Goal: Information Seeking & Learning: Learn about a topic

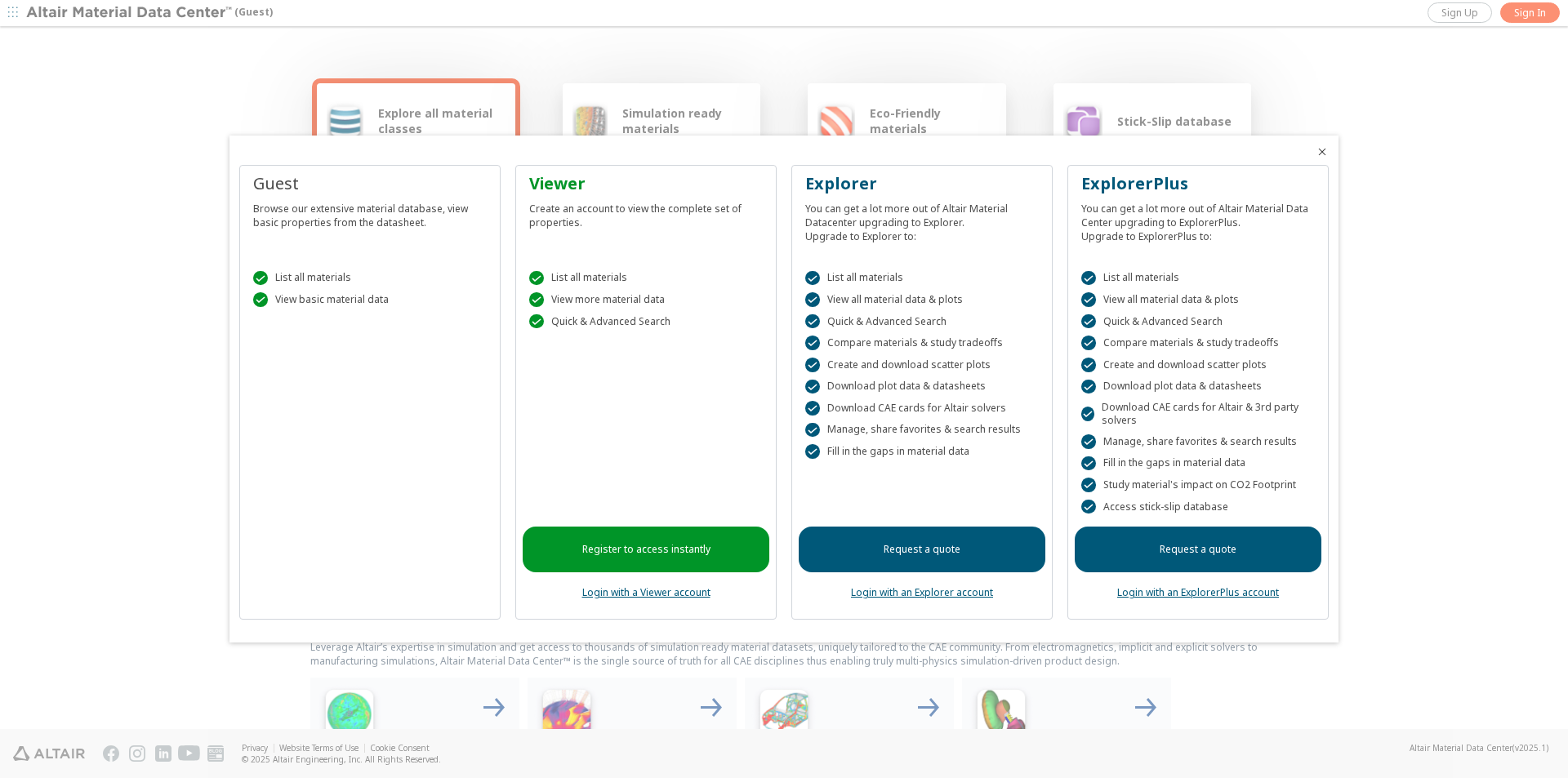
click at [1326, 151] on icon "Close" at bounding box center [1322, 152] width 13 height 13
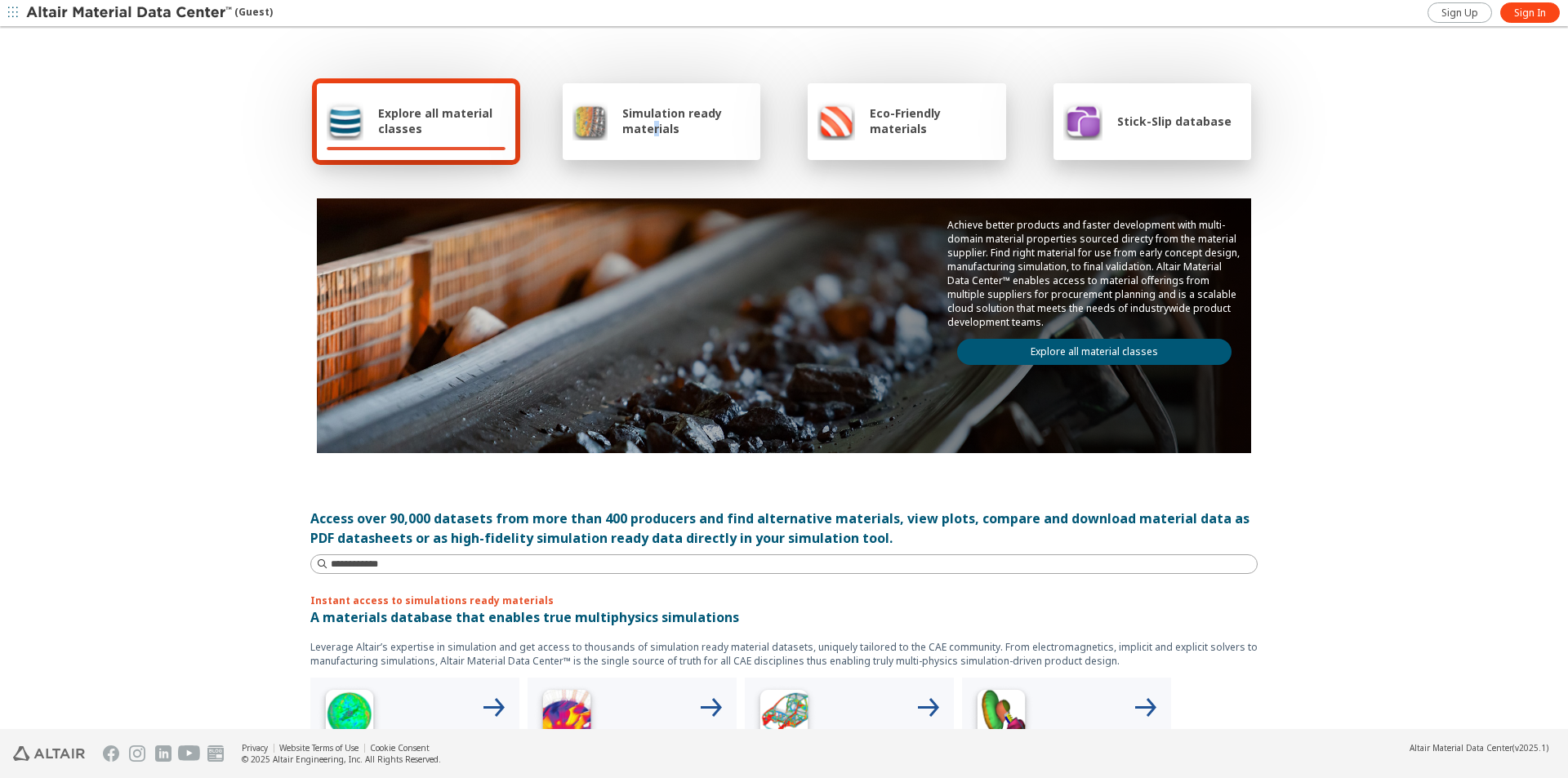
click at [650, 137] on div "Simulation ready materials" at bounding box center [662, 121] width 179 height 39
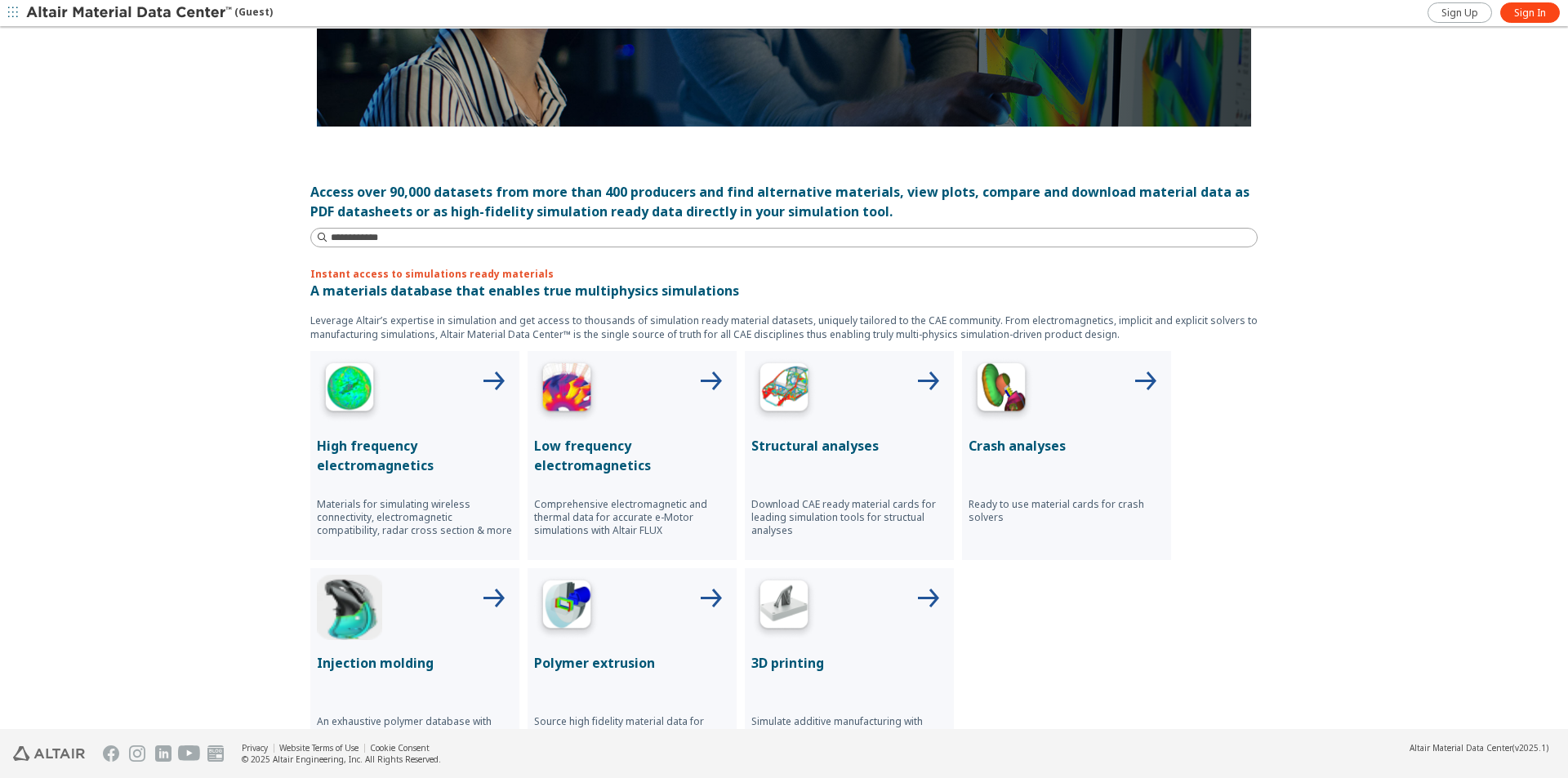
scroll to position [409, 0]
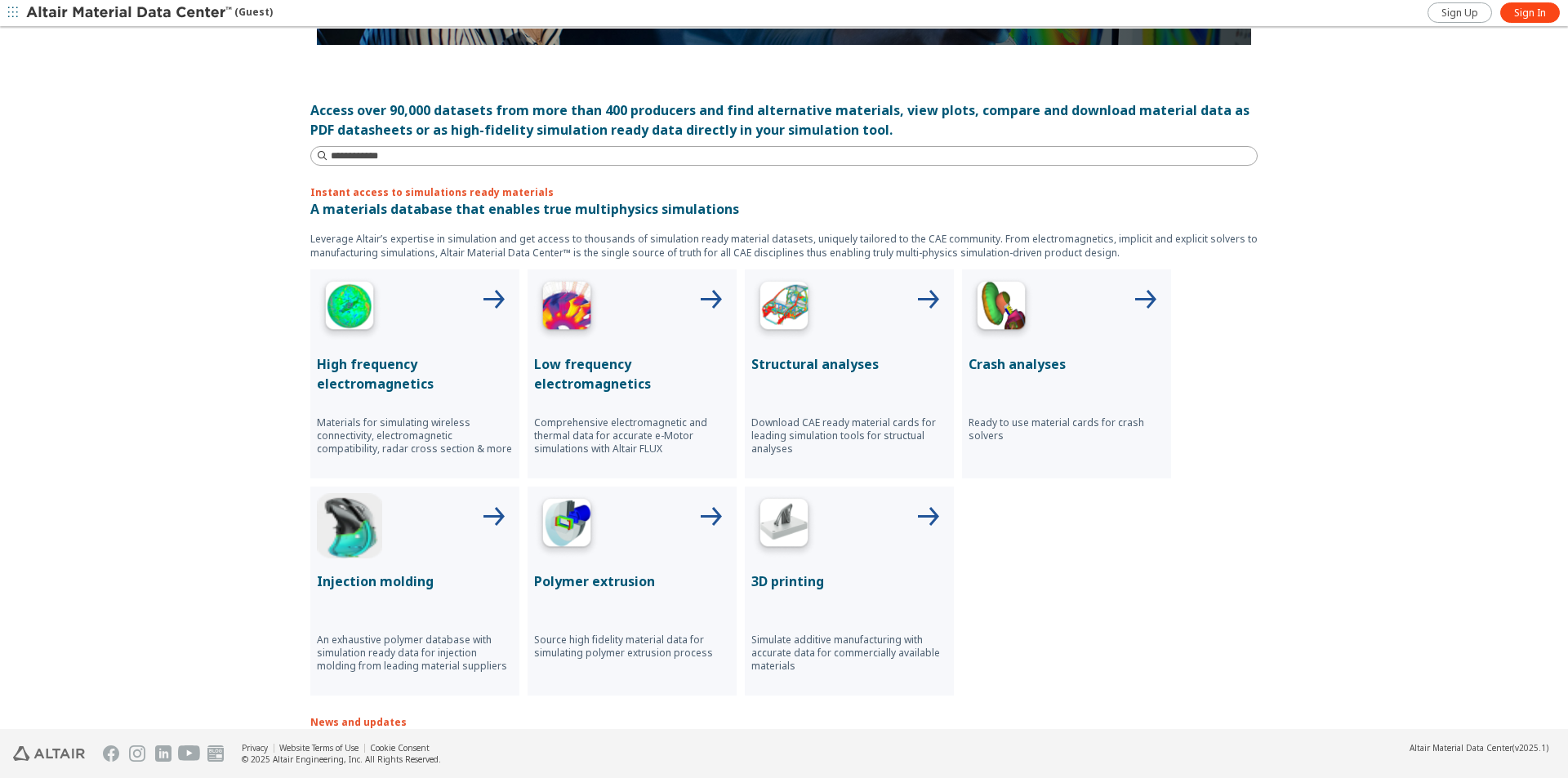
click at [854, 362] on p "Structural analyses" at bounding box center [849, 364] width 196 height 20
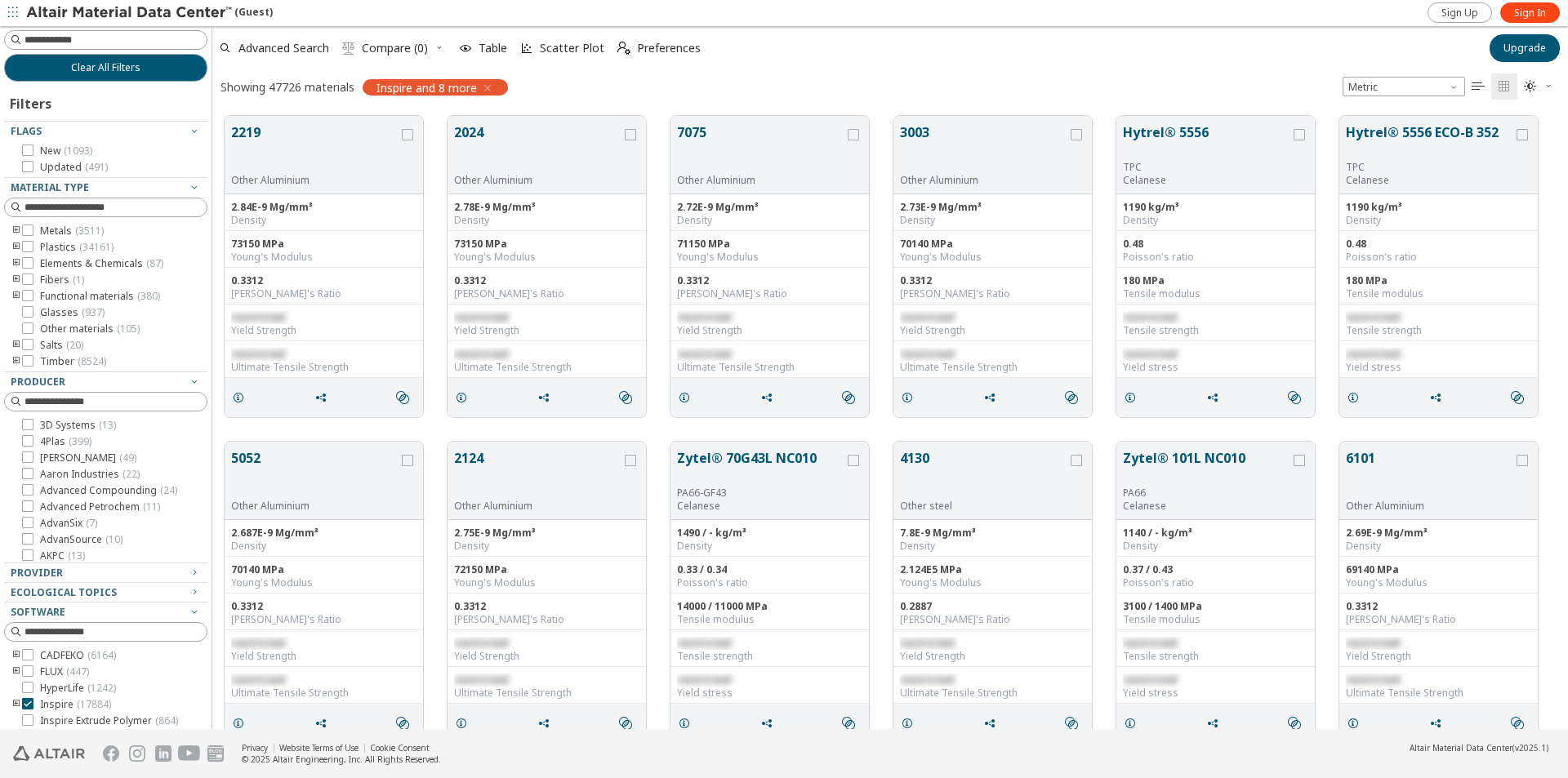
scroll to position [613, 1343]
click at [28, 244] on icon at bounding box center [28, 246] width 12 height 12
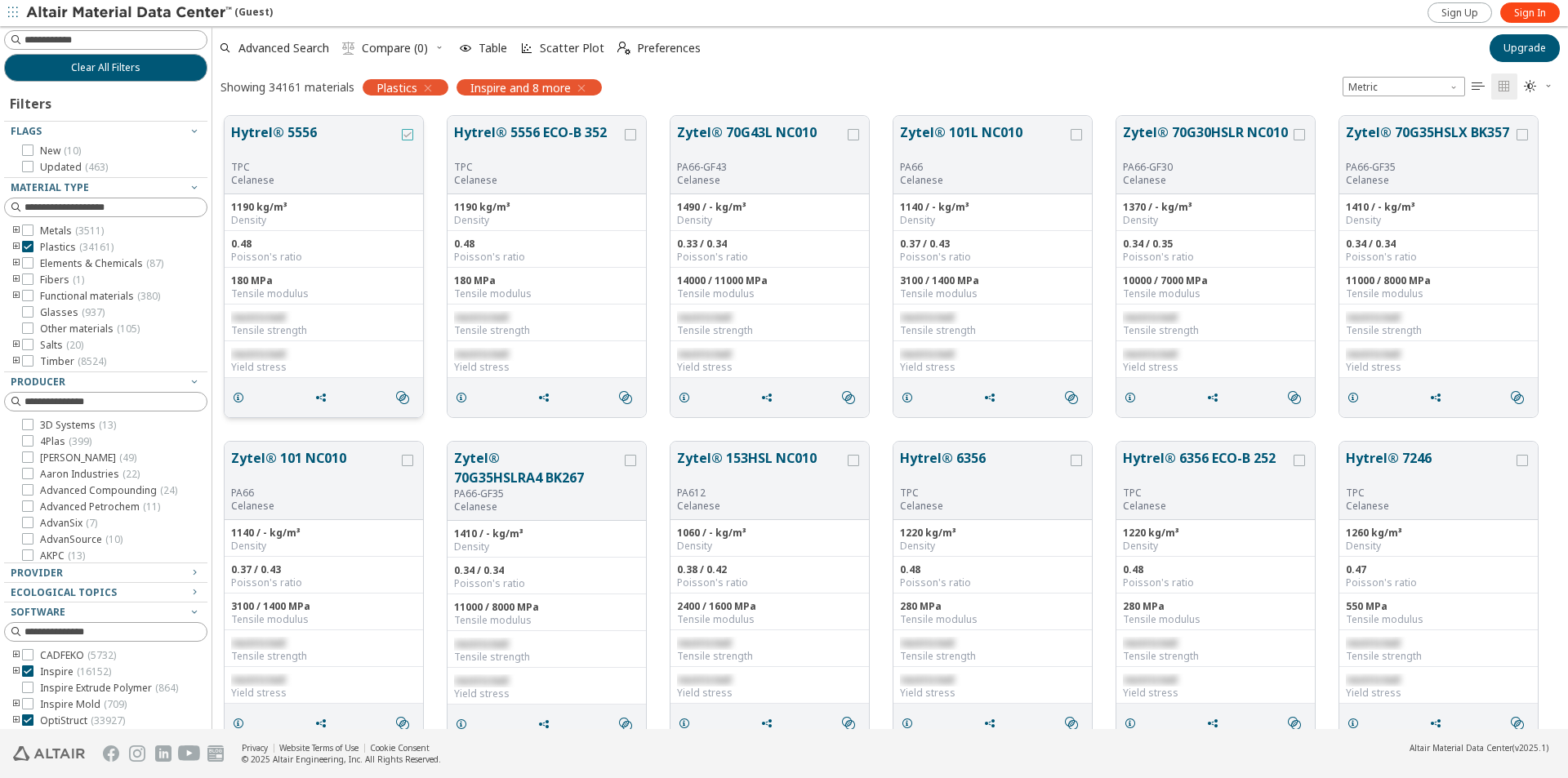
click at [410, 140] on div "grid" at bounding box center [407, 134] width 12 height 12
click at [409, 139] on div "grid" at bounding box center [407, 134] width 12 height 12
click at [23, 245] on icon at bounding box center [28, 246] width 12 height 12
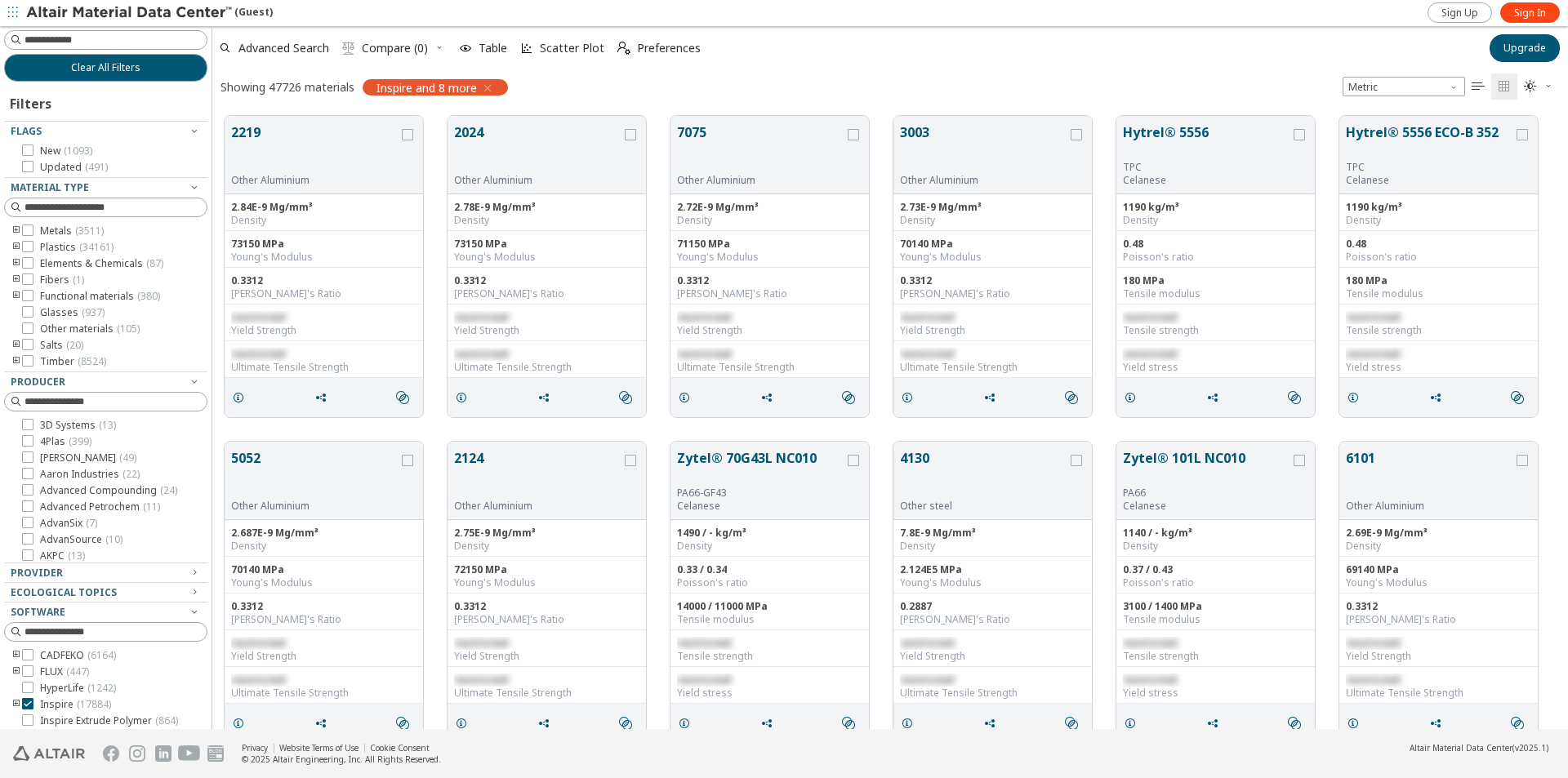
click at [121, 13] on img at bounding box center [130, 13] width 208 height 16
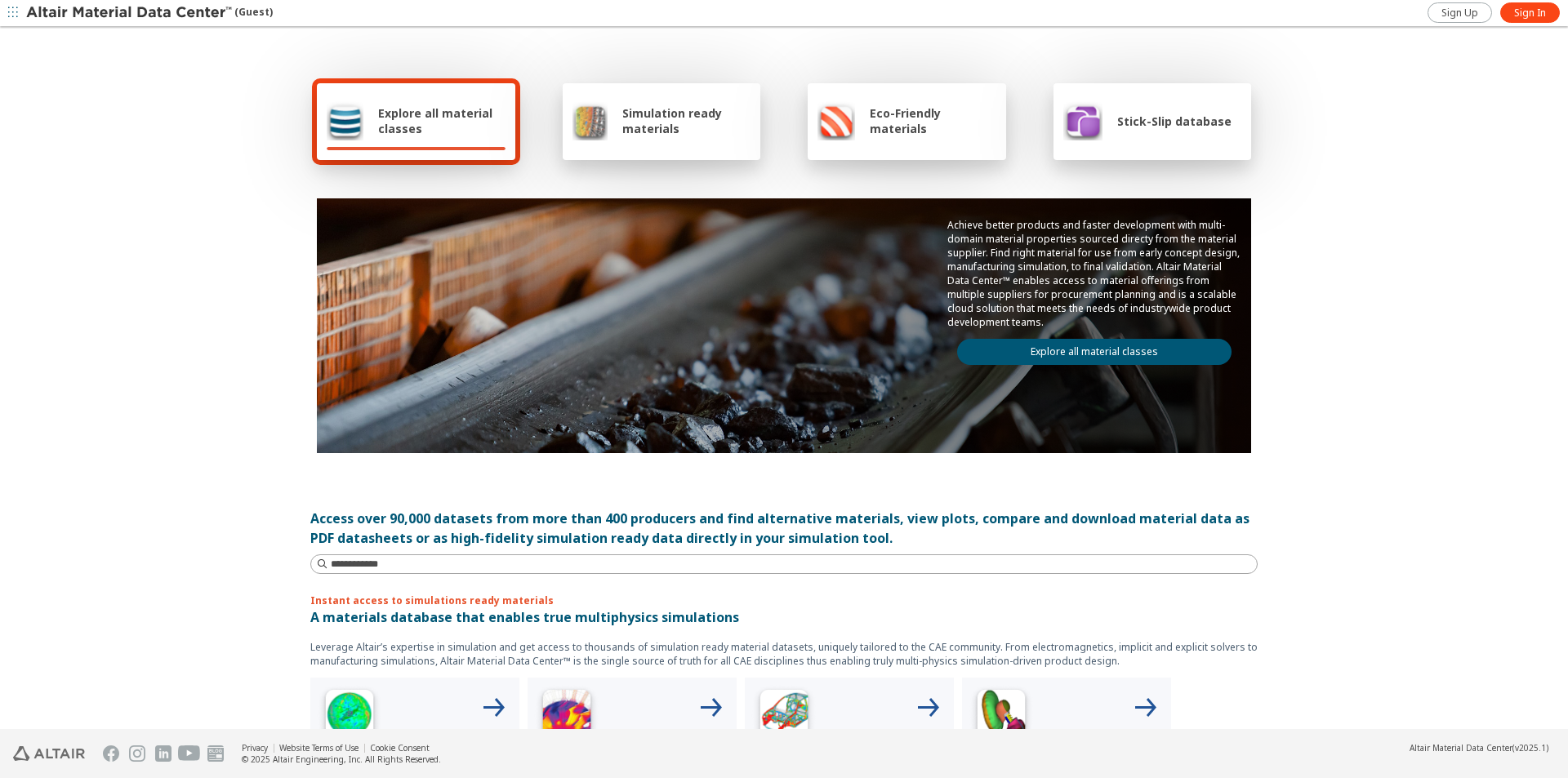
click at [672, 129] on span "Simulation ready materials" at bounding box center [686, 121] width 128 height 31
click at [1522, 12] on span "Sign In" at bounding box center [1530, 13] width 32 height 13
click at [15, 11] on icon "button" at bounding box center [13, 12] width 10 height 10
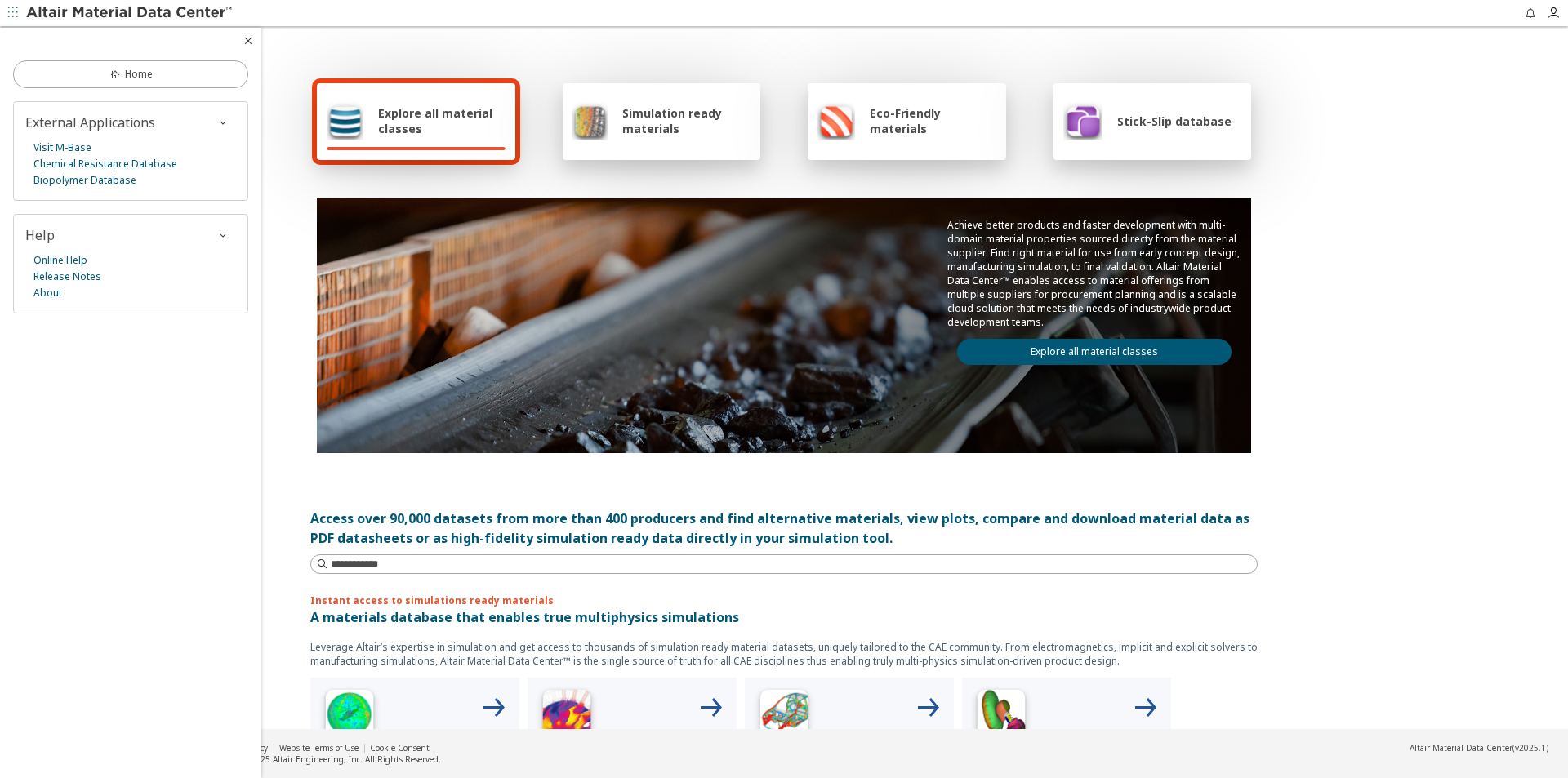
click at [490, 55] on div "Explore all material classes Simulation ready materials Eco-Friendly materials …" at bounding box center [784, 266] width 947 height 474
click at [623, 116] on span "Simulation ready materials" at bounding box center [686, 121] width 128 height 31
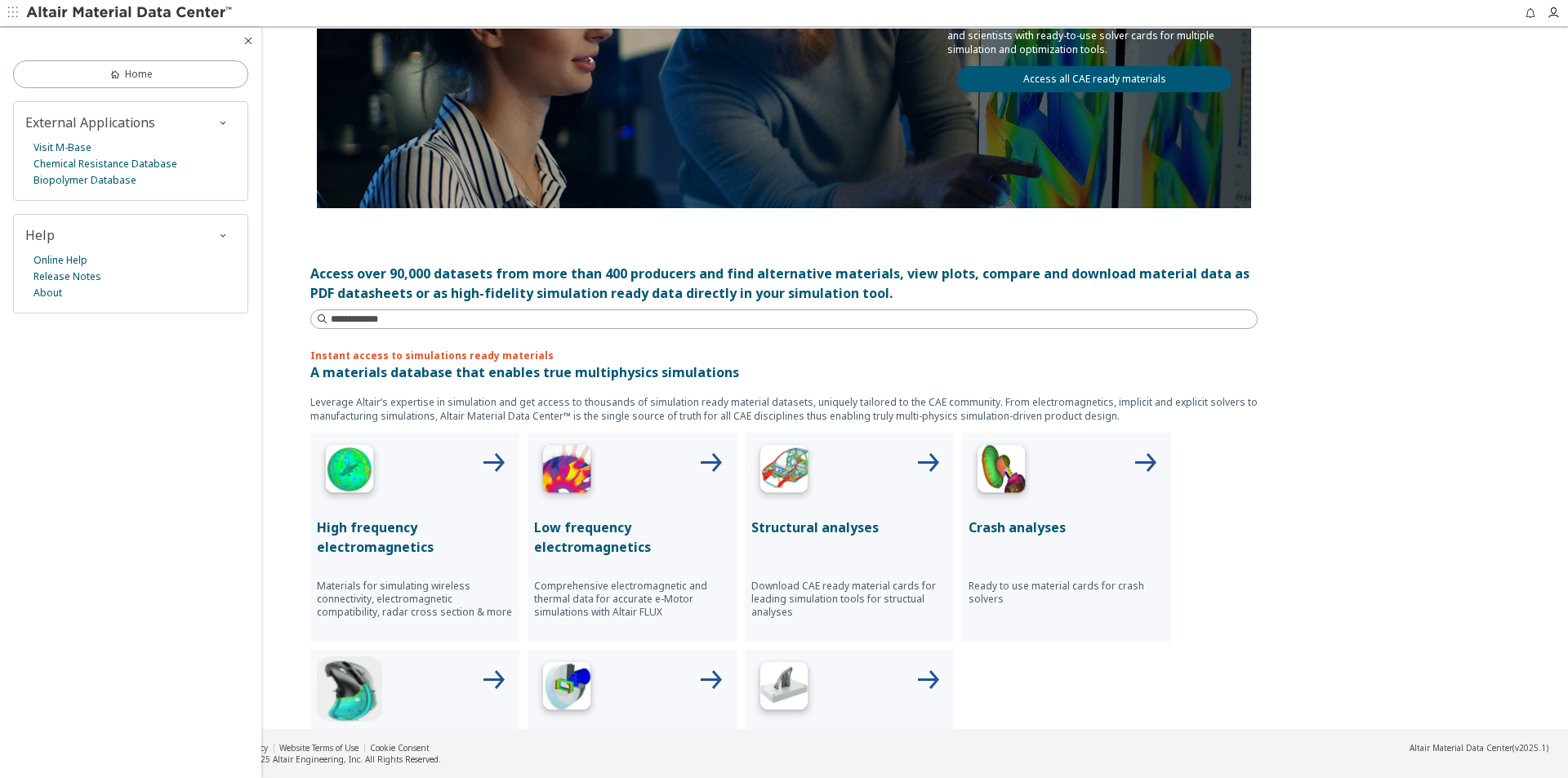
scroll to position [326, 0]
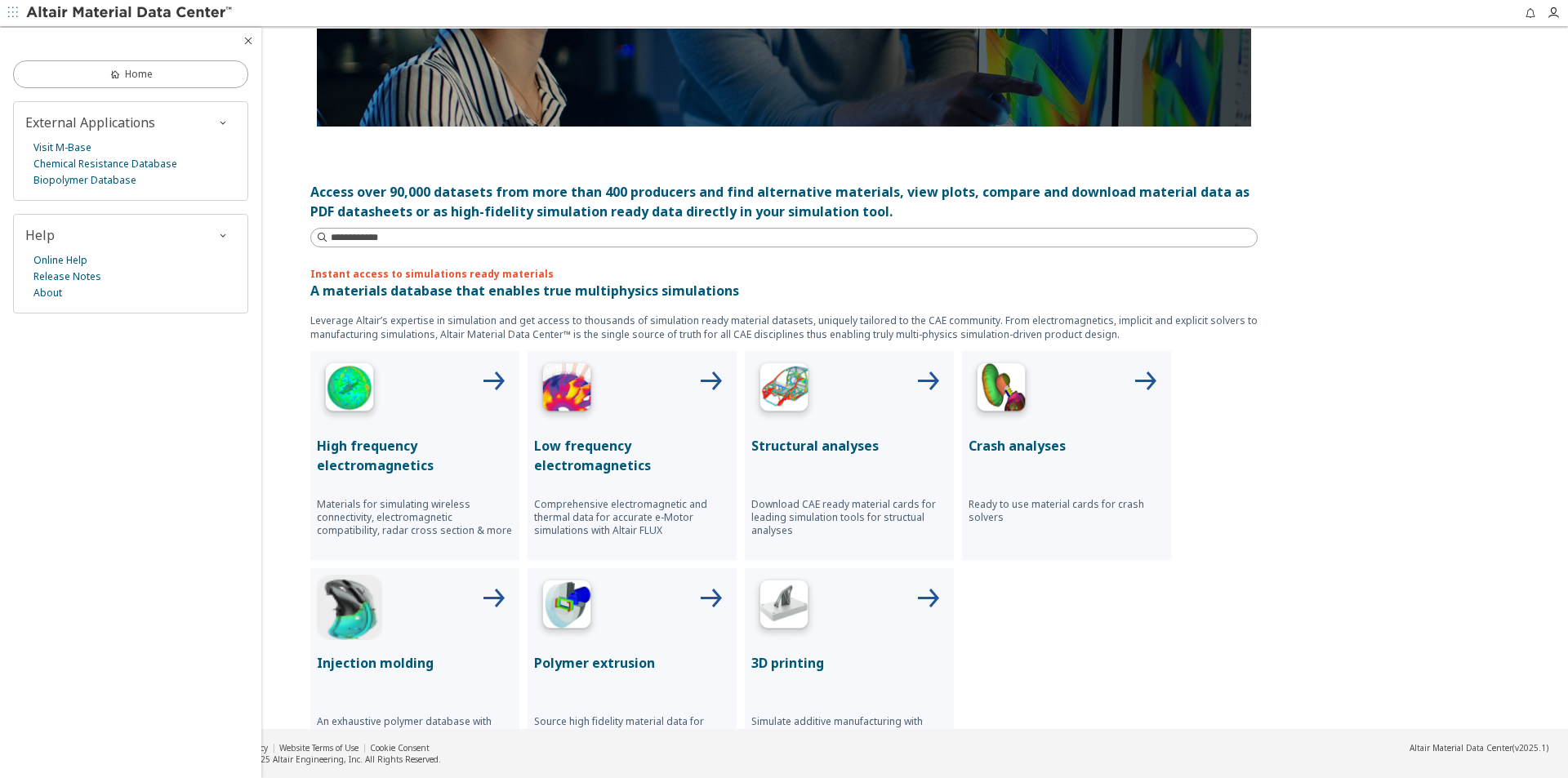
click at [880, 444] on p "Structural analyses" at bounding box center [849, 446] width 196 height 20
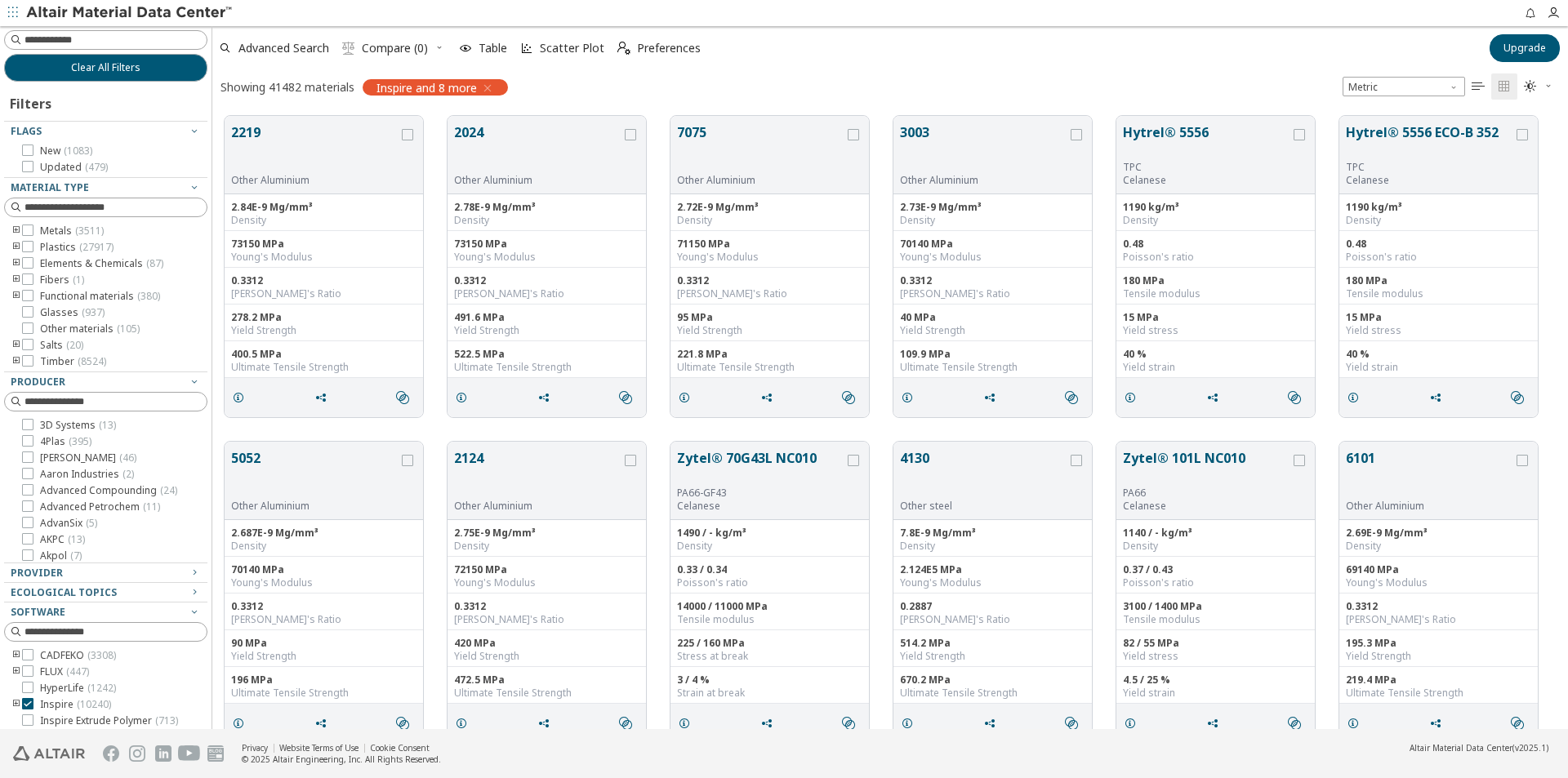
click at [14, 227] on icon "toogle group" at bounding box center [16, 231] width 12 height 13
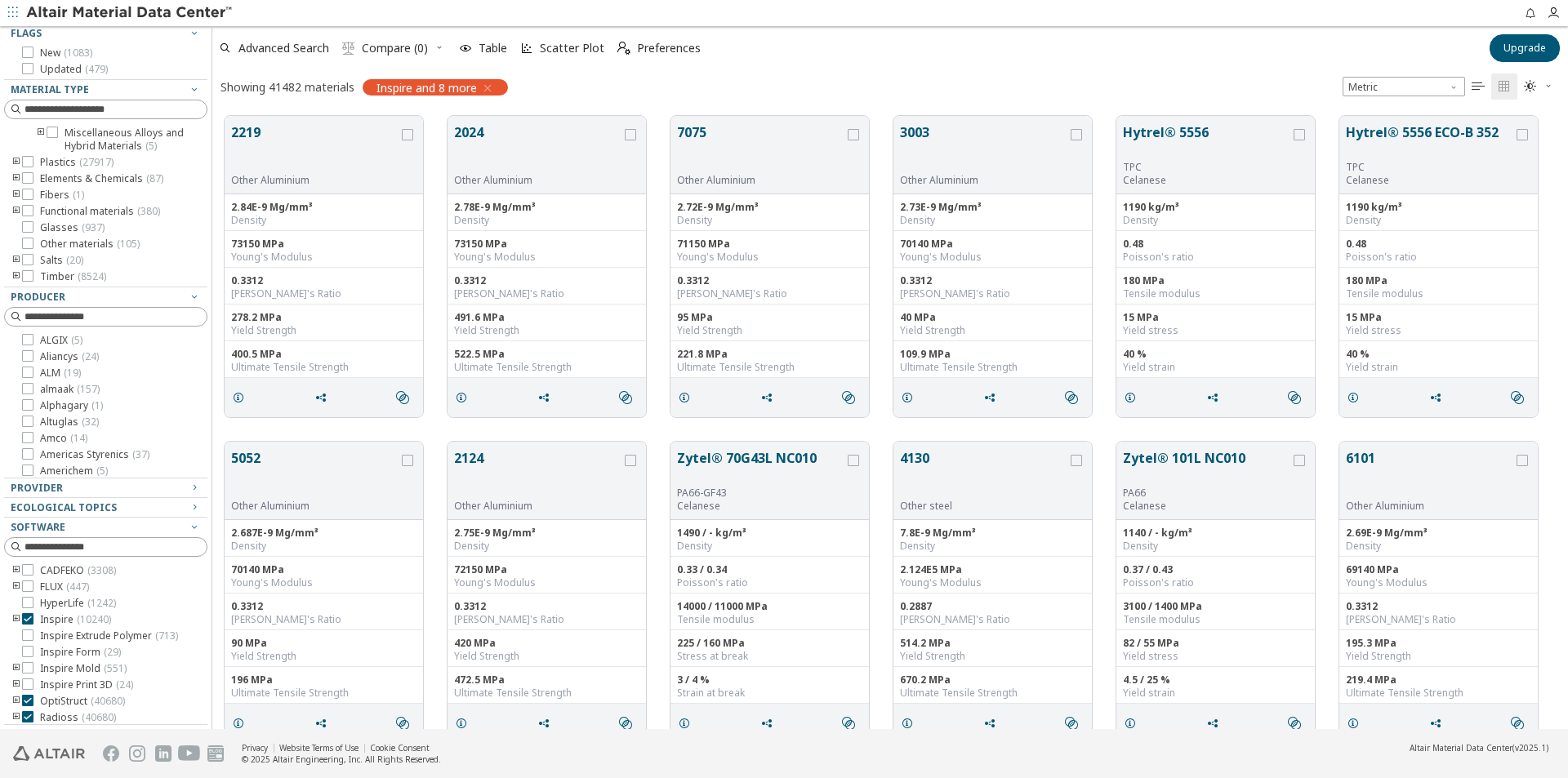
scroll to position [147, 0]
click at [28, 565] on icon at bounding box center [28, 566] width 12 height 12
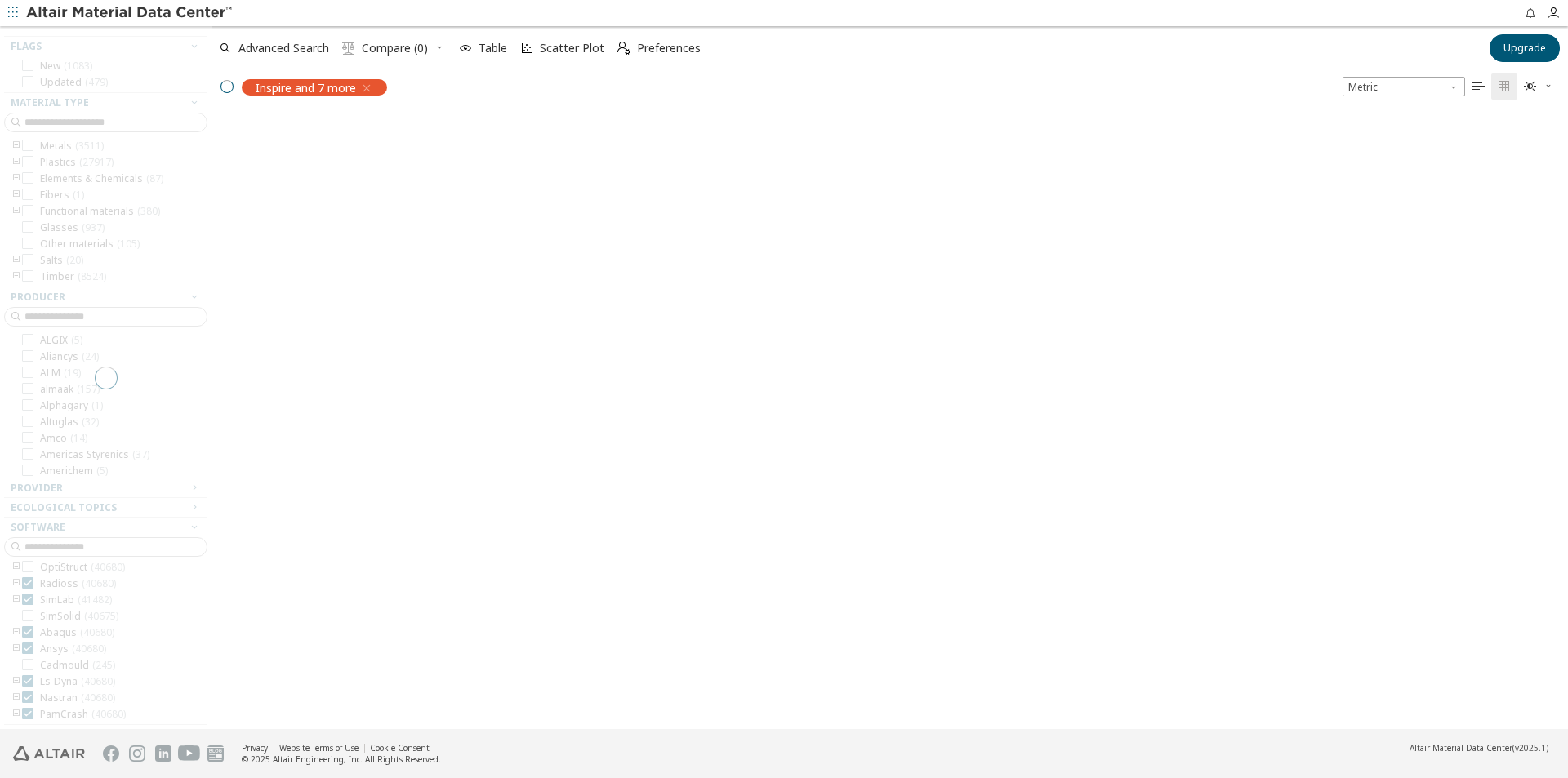
scroll to position [85, 0]
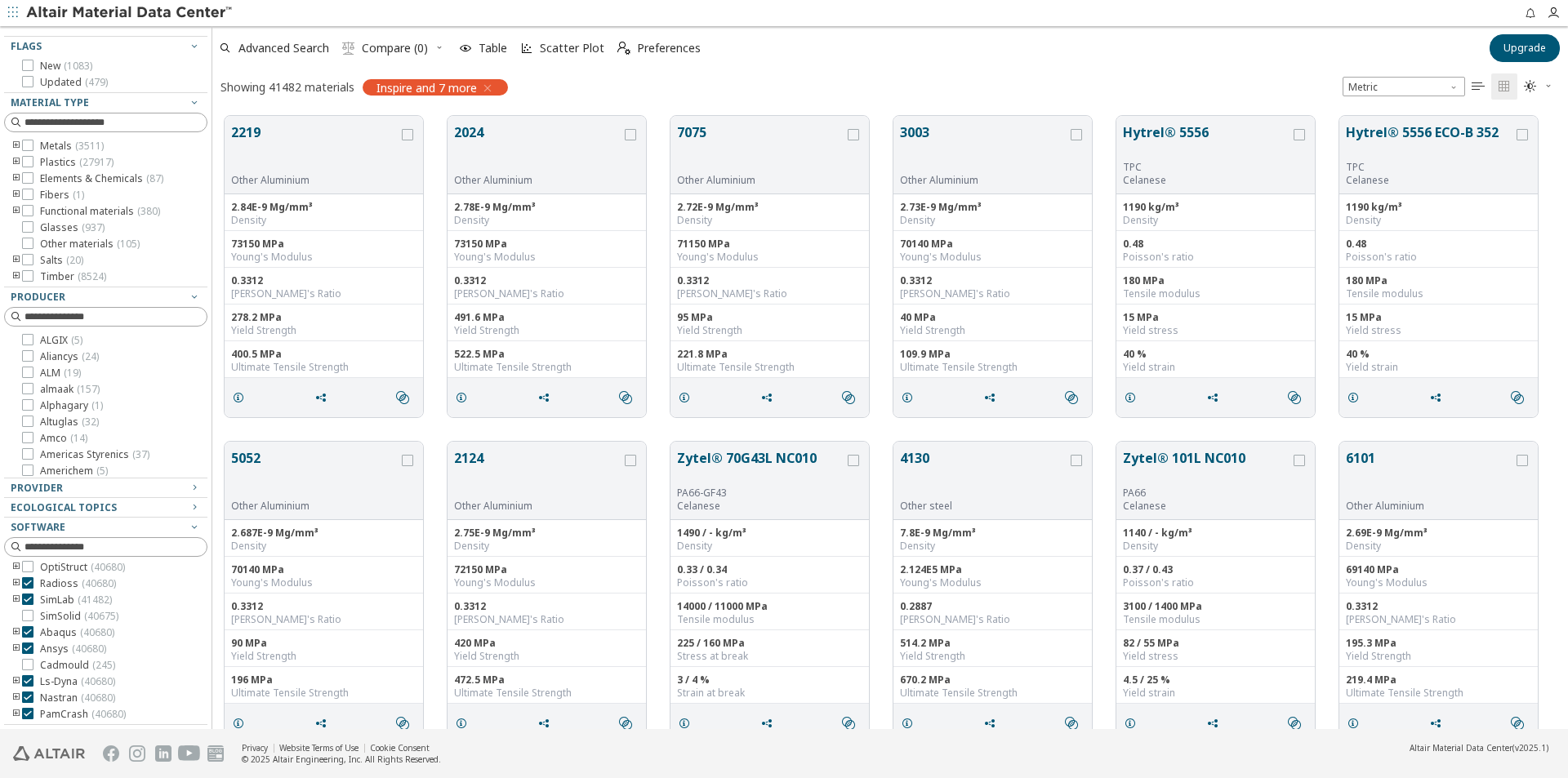
click at [28, 584] on icon at bounding box center [28, 583] width 12 height 12
click at [28, 602] on icon at bounding box center [28, 599] width 12 height 12
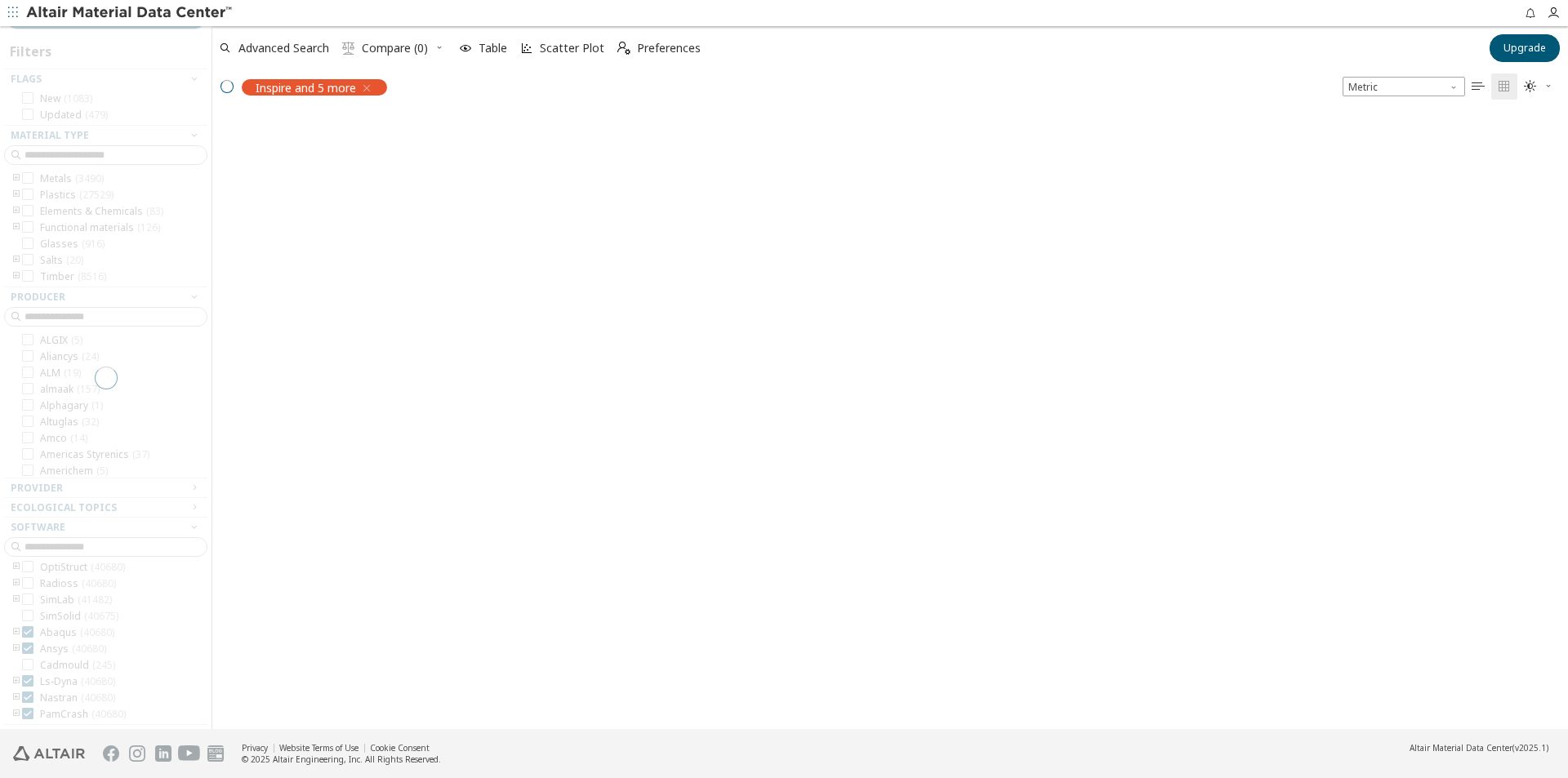
scroll to position [52, 0]
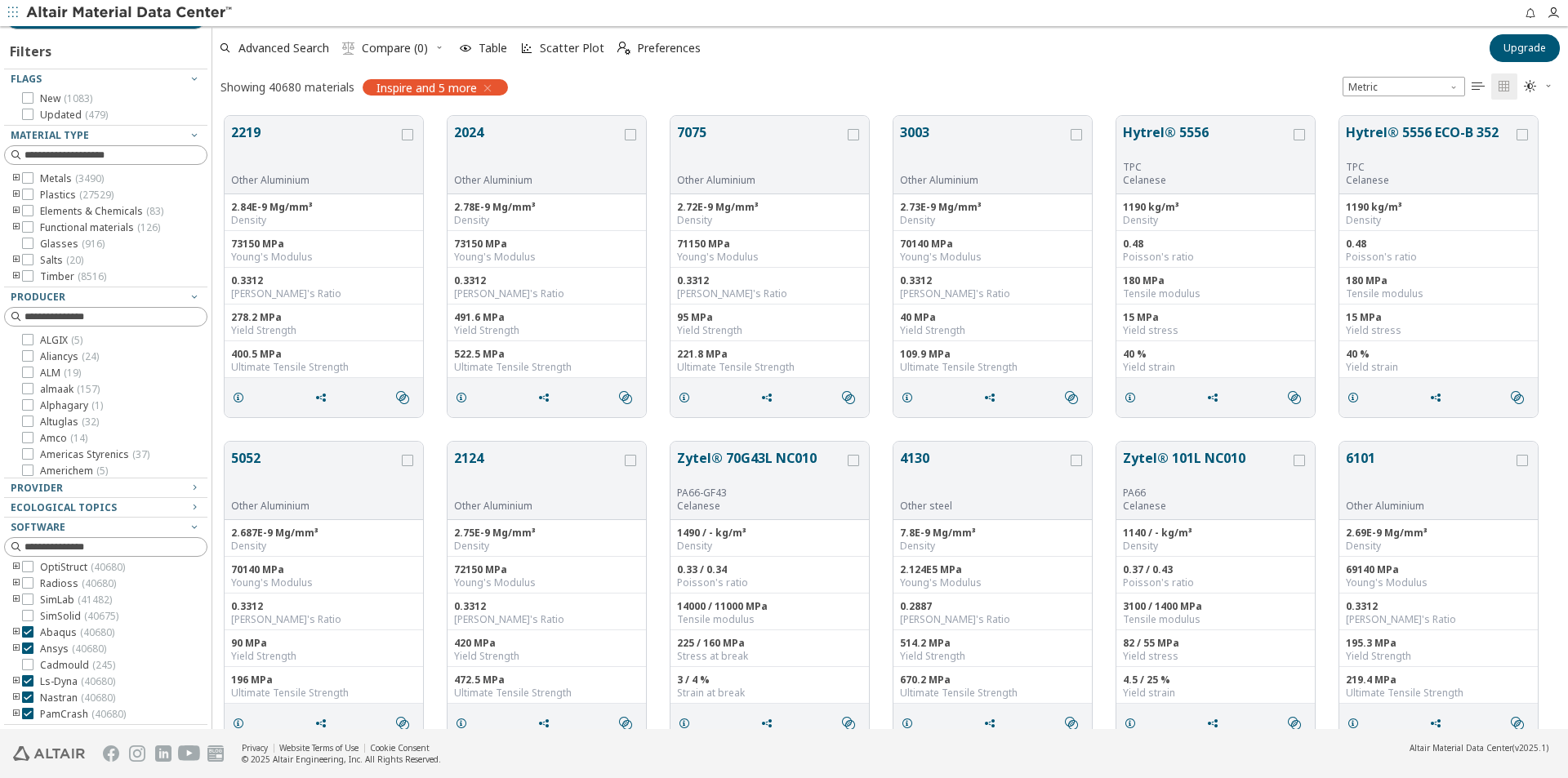
click at [30, 649] on icon at bounding box center [28, 648] width 12 height 12
click at [30, 696] on icon at bounding box center [28, 697] width 12 height 12
click at [30, 712] on icon at bounding box center [28, 714] width 12 height 12
click at [15, 633] on icon "toogle group" at bounding box center [16, 632] width 12 height 13
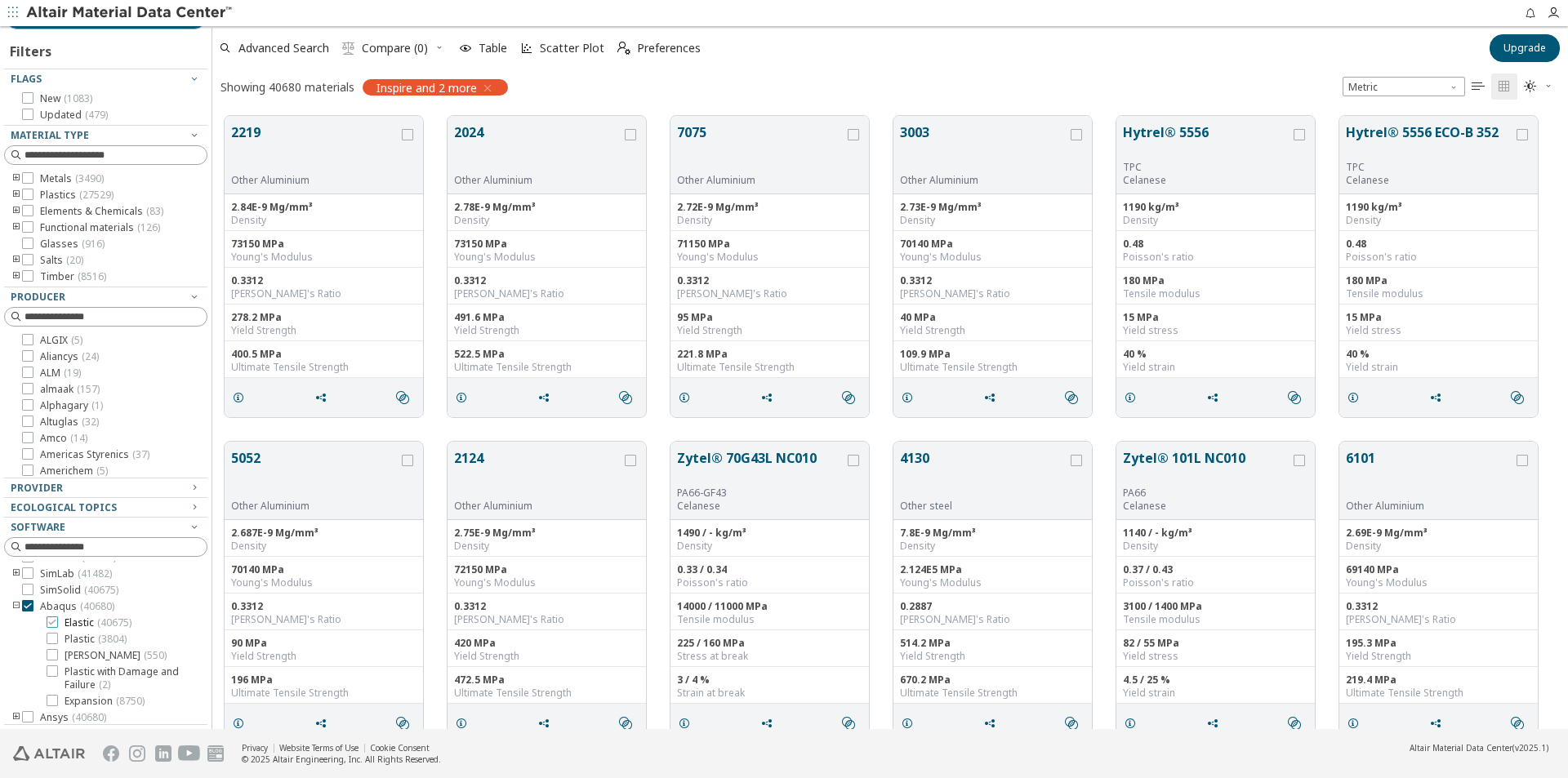
click at [63, 630] on label "Elastic ( 40675 )" at bounding box center [89, 622] width 85 height 13
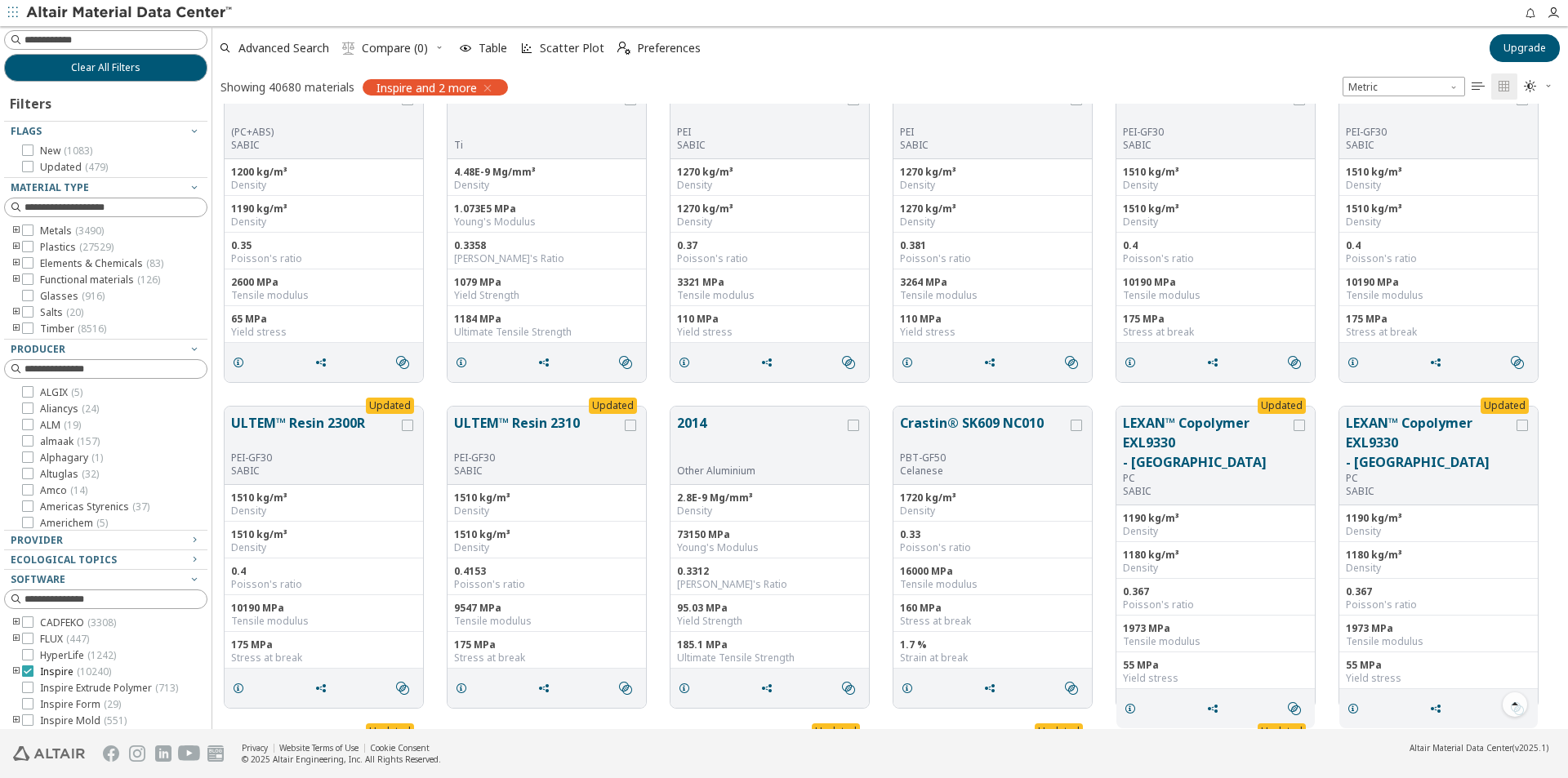
click at [26, 672] on icon at bounding box center [28, 671] width 12 height 12
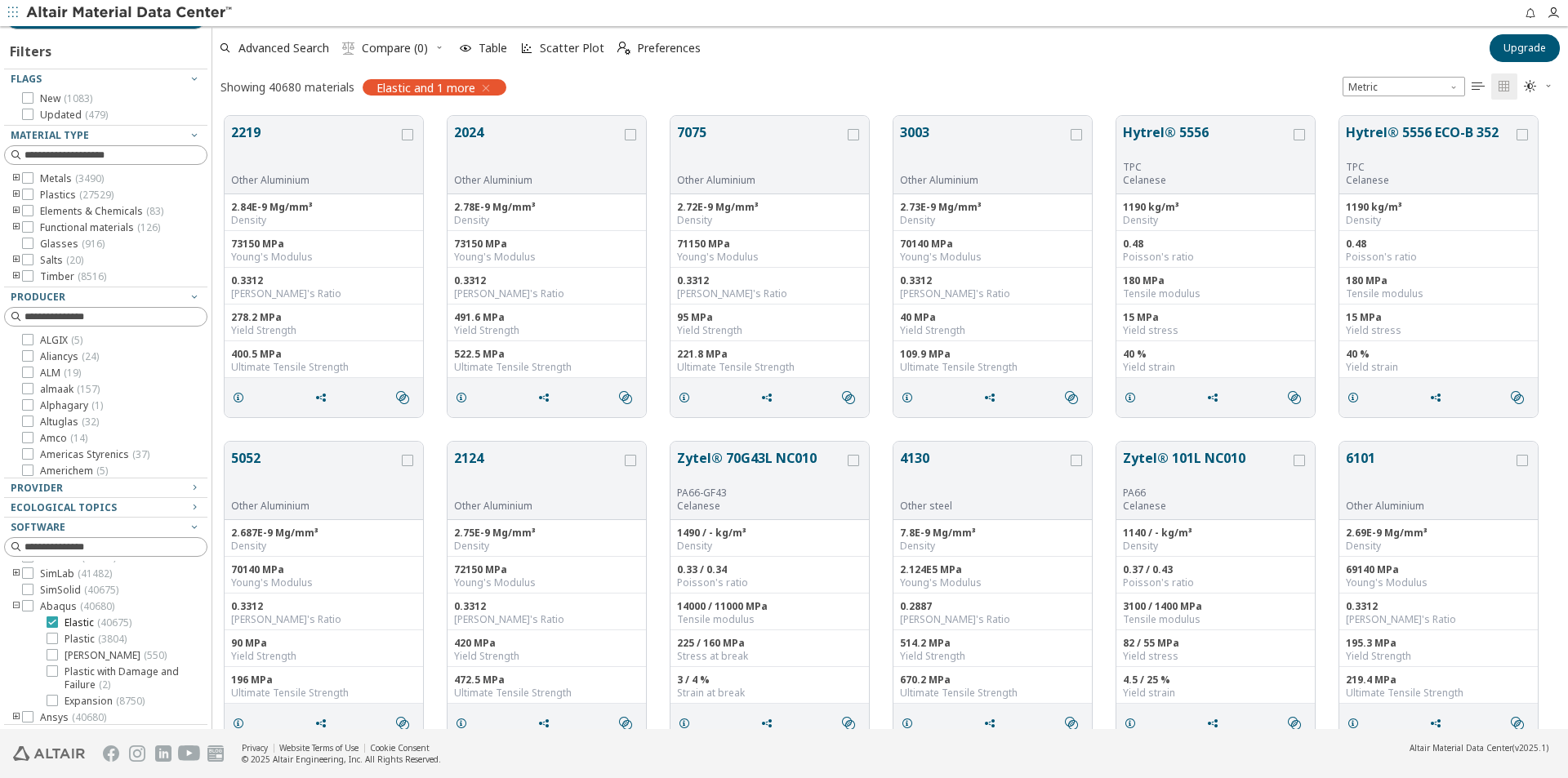
scroll to position [241, 0]
click at [28, 681] on icon at bounding box center [28, 681] width 12 height 12
click at [52, 605] on icon at bounding box center [52, 603] width 12 height 12
click at [50, 628] on icon at bounding box center [52, 622] width 12 height 12
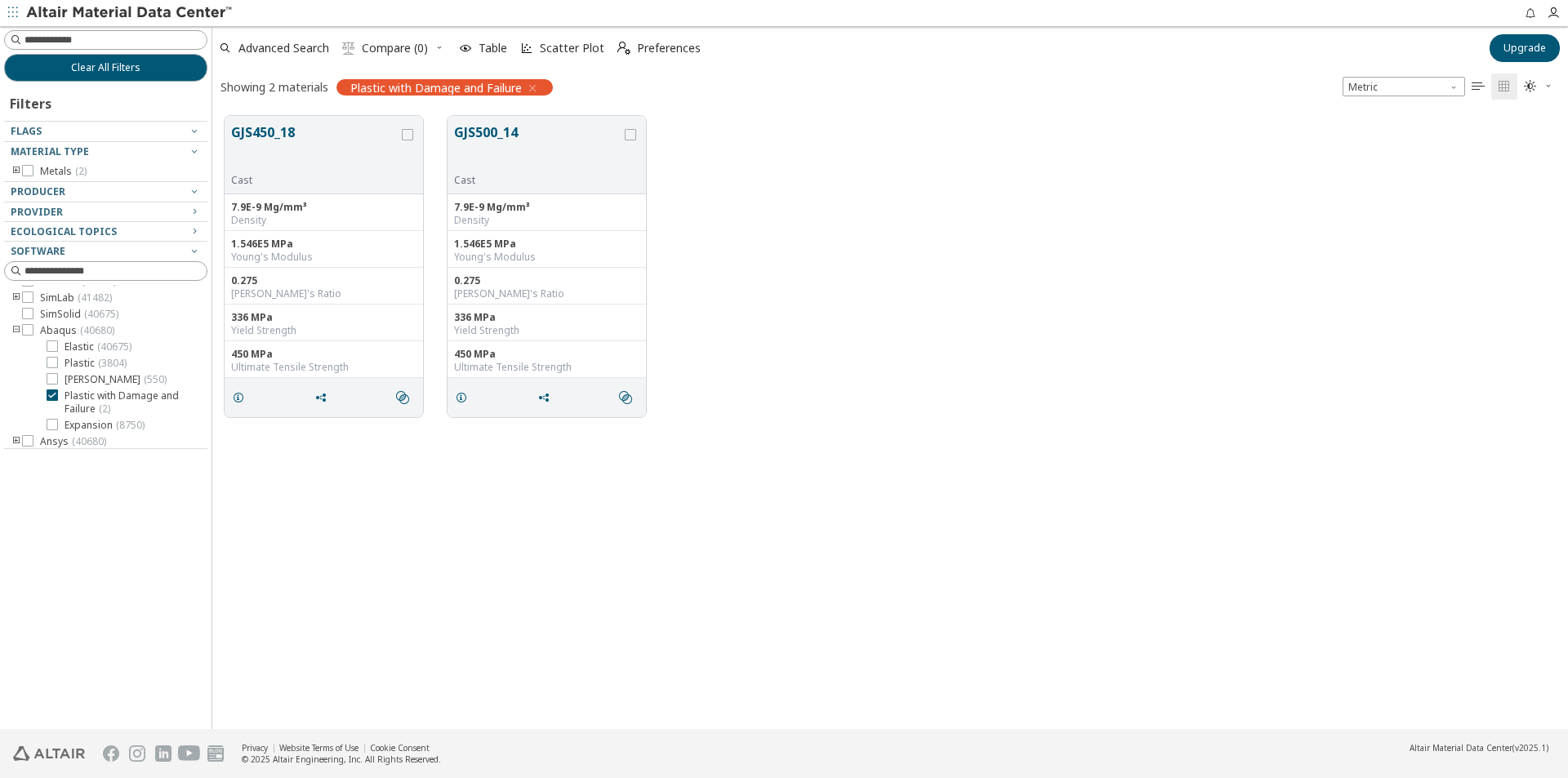
scroll to position [147, 0]
click at [337, 213] on div "7.9E-9 Mg/mm³" at bounding box center [323, 207] width 185 height 13
click at [403, 133] on icon "grid" at bounding box center [407, 134] width 12 height 12
click at [347, 235] on div "1.546E5 MPa Young's Modulus" at bounding box center [324, 249] width 199 height 37
click at [248, 362] on div "Ultimate Tensile Strength" at bounding box center [323, 368] width 185 height 13
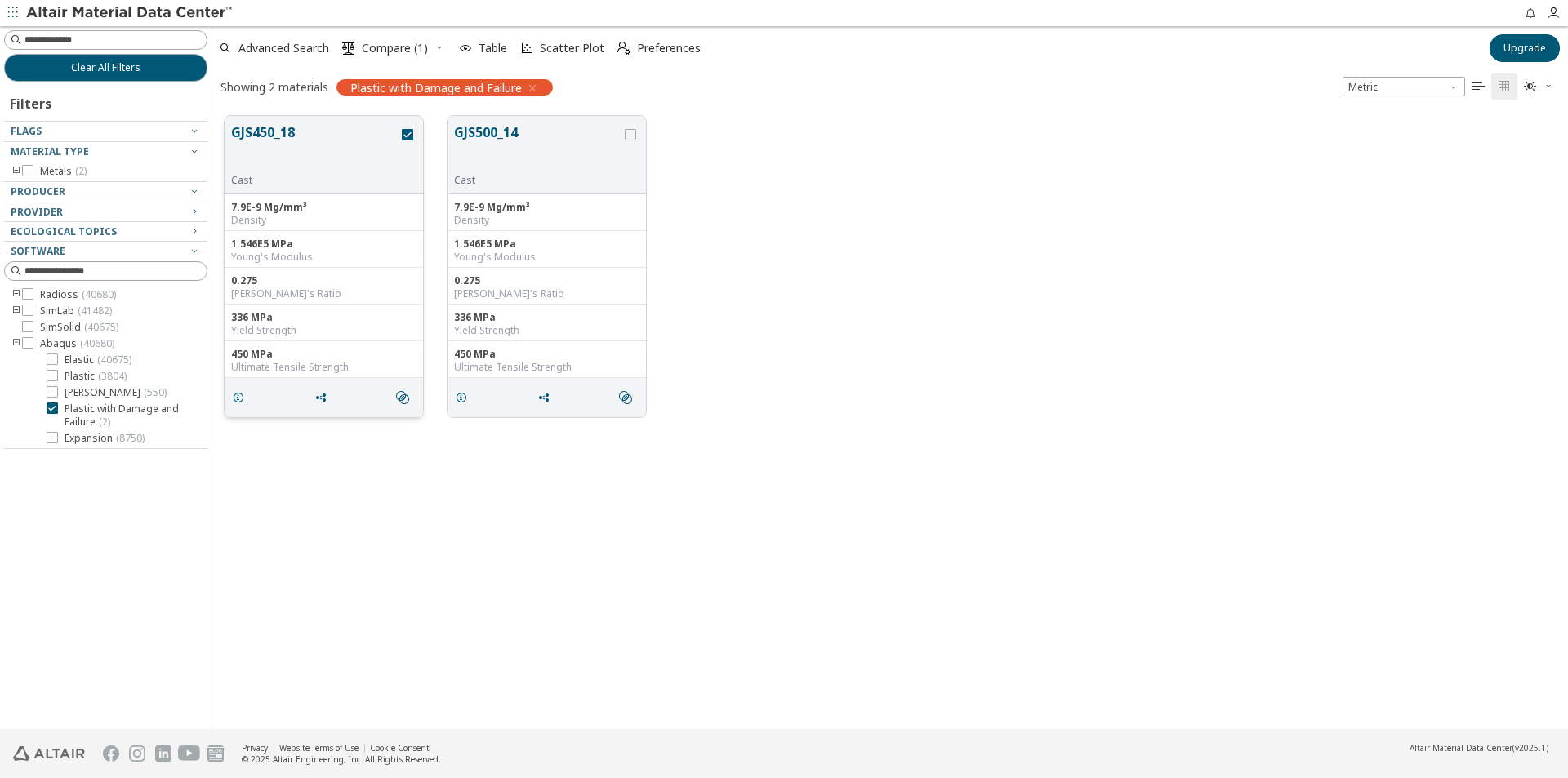
click at [267, 348] on div "450 MPa" at bounding box center [323, 354] width 185 height 13
click at [322, 396] on icon "grid" at bounding box center [321, 397] width 13 height 13
click at [428, 427] on span "Copy to Clipboard" at bounding box center [389, 427] width 113 height 26
click at [414, 206] on div "7.9E-9 Mg/mm³" at bounding box center [323, 207] width 185 height 13
drag, startPoint x: 377, startPoint y: 246, endPoint x: 362, endPoint y: 258, distance: 19.2
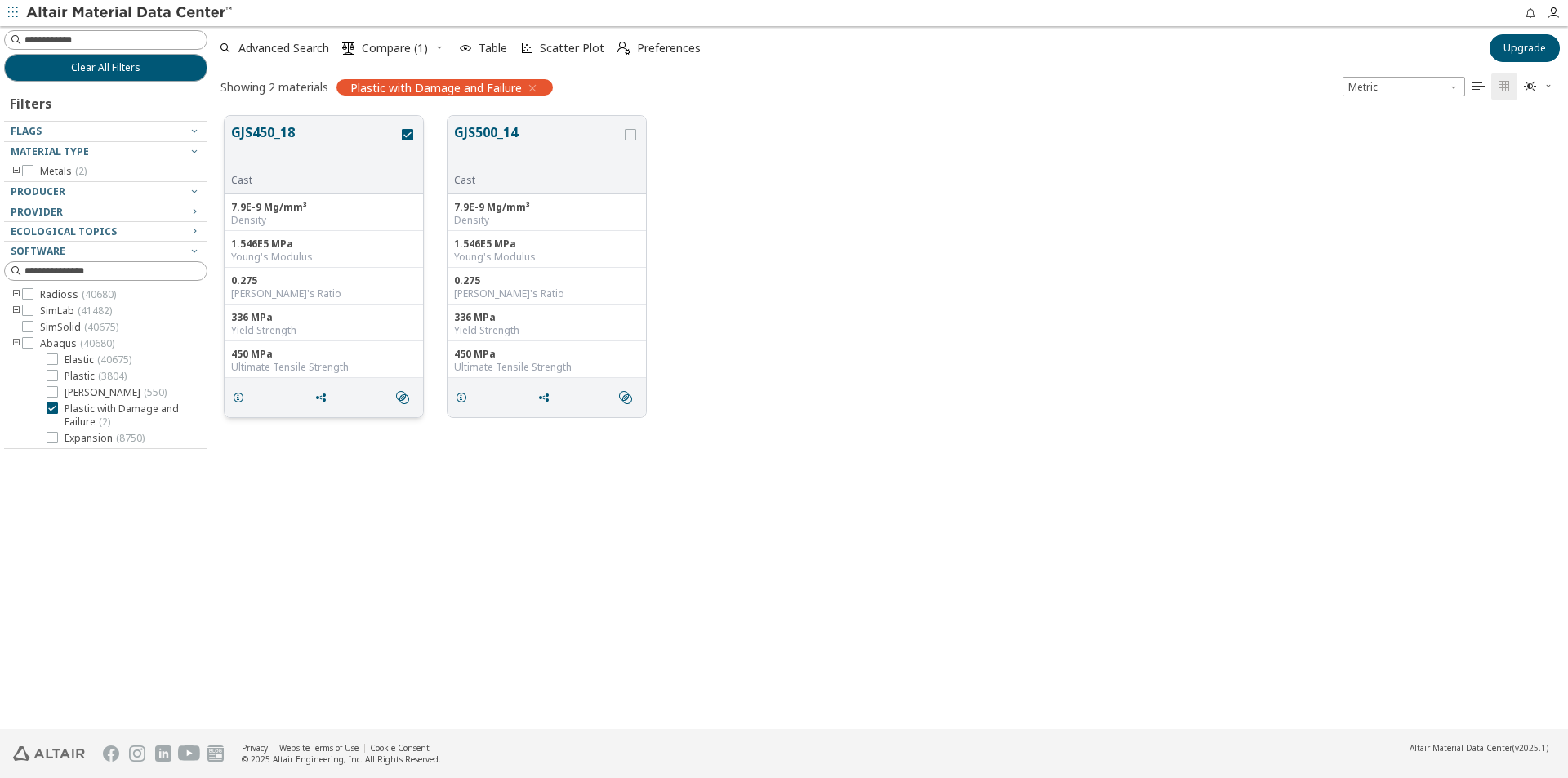
click at [376, 248] on div "1.546E5 MPa" at bounding box center [323, 244] width 185 height 13
click at [353, 265] on div "1.546E5 MPa Young's Modulus" at bounding box center [324, 249] width 199 height 37
click at [406, 135] on icon "grid" at bounding box center [407, 134] width 12 height 12
drag, startPoint x: 551, startPoint y: 174, endPoint x: 539, endPoint y: 196, distance: 25.1
click at [539, 196] on div "7.9E-9 Mg/mm³ Density" at bounding box center [547, 212] width 199 height 37
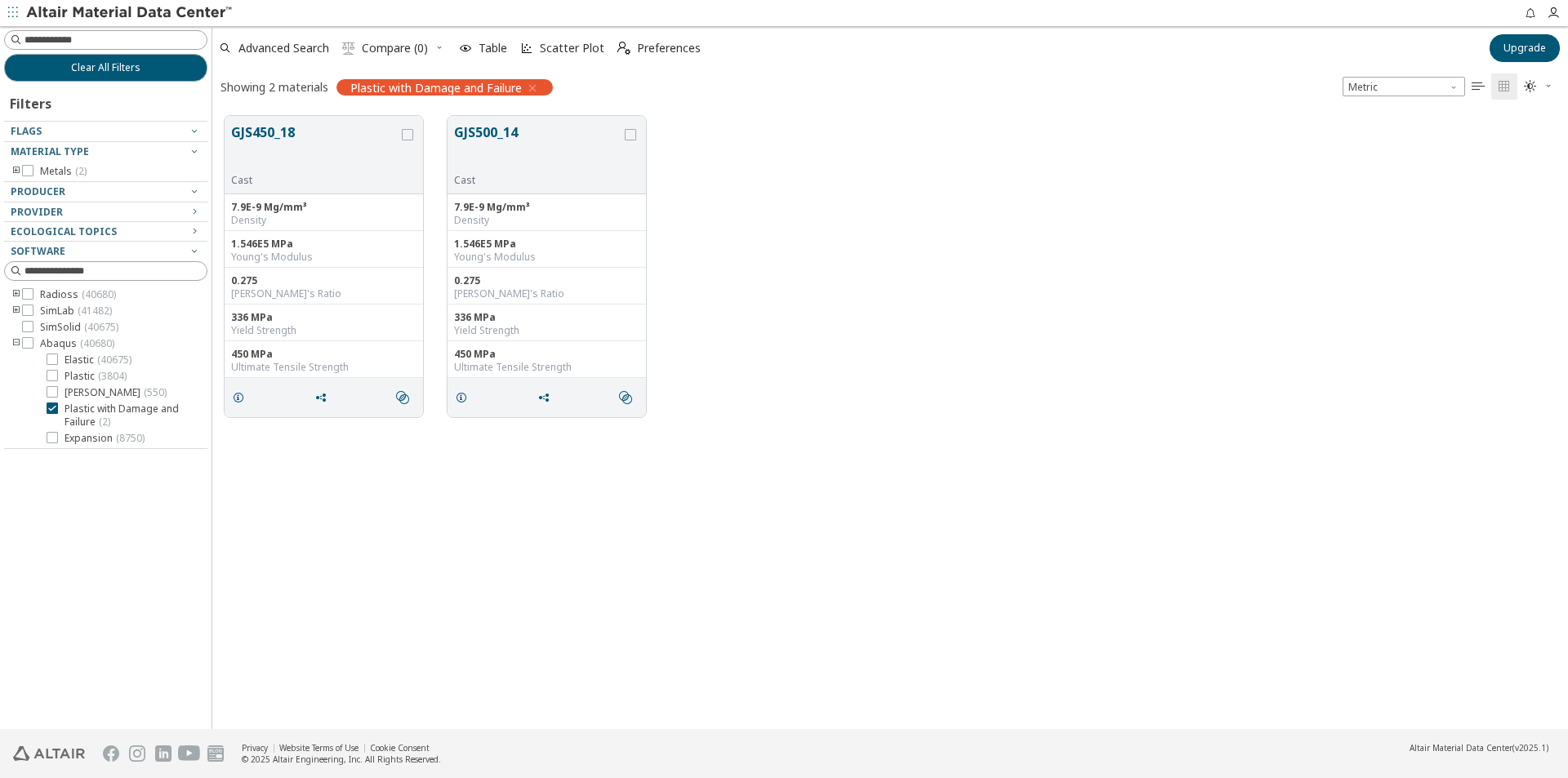
click at [726, 273] on div "GJS450_18 Cast 7.9E-9 Mg/mm³ Density 1.546E5 MPa Young's Modulus 0.275 Poisson'…" at bounding box center [890, 266] width 1356 height 326
click at [630, 347] on div "450 MPa Ultimate Tensile Strength" at bounding box center [547, 359] width 199 height 37
click at [458, 398] on icon "grid" at bounding box center [462, 397] width 13 height 13
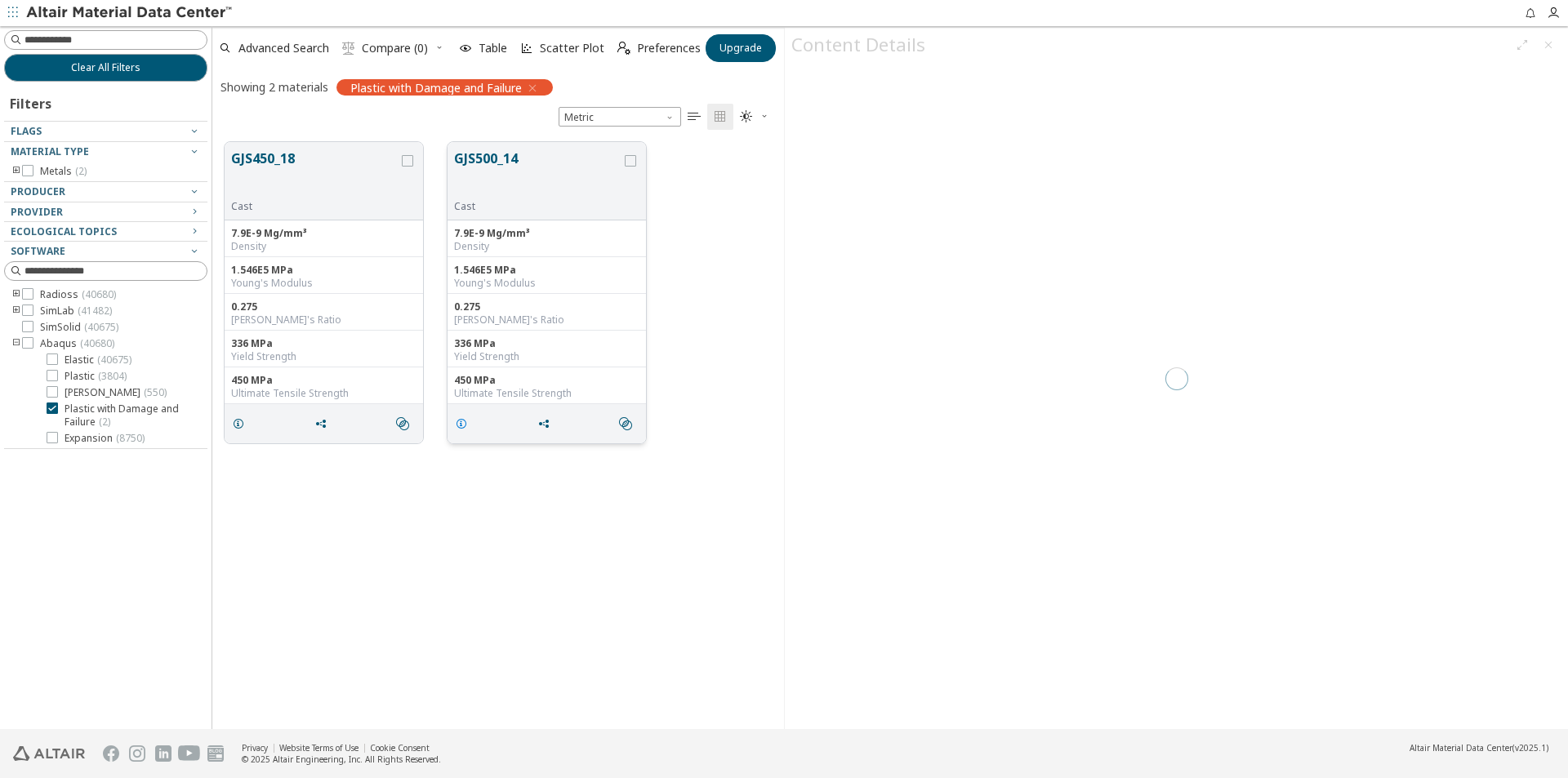
scroll to position [588, 560]
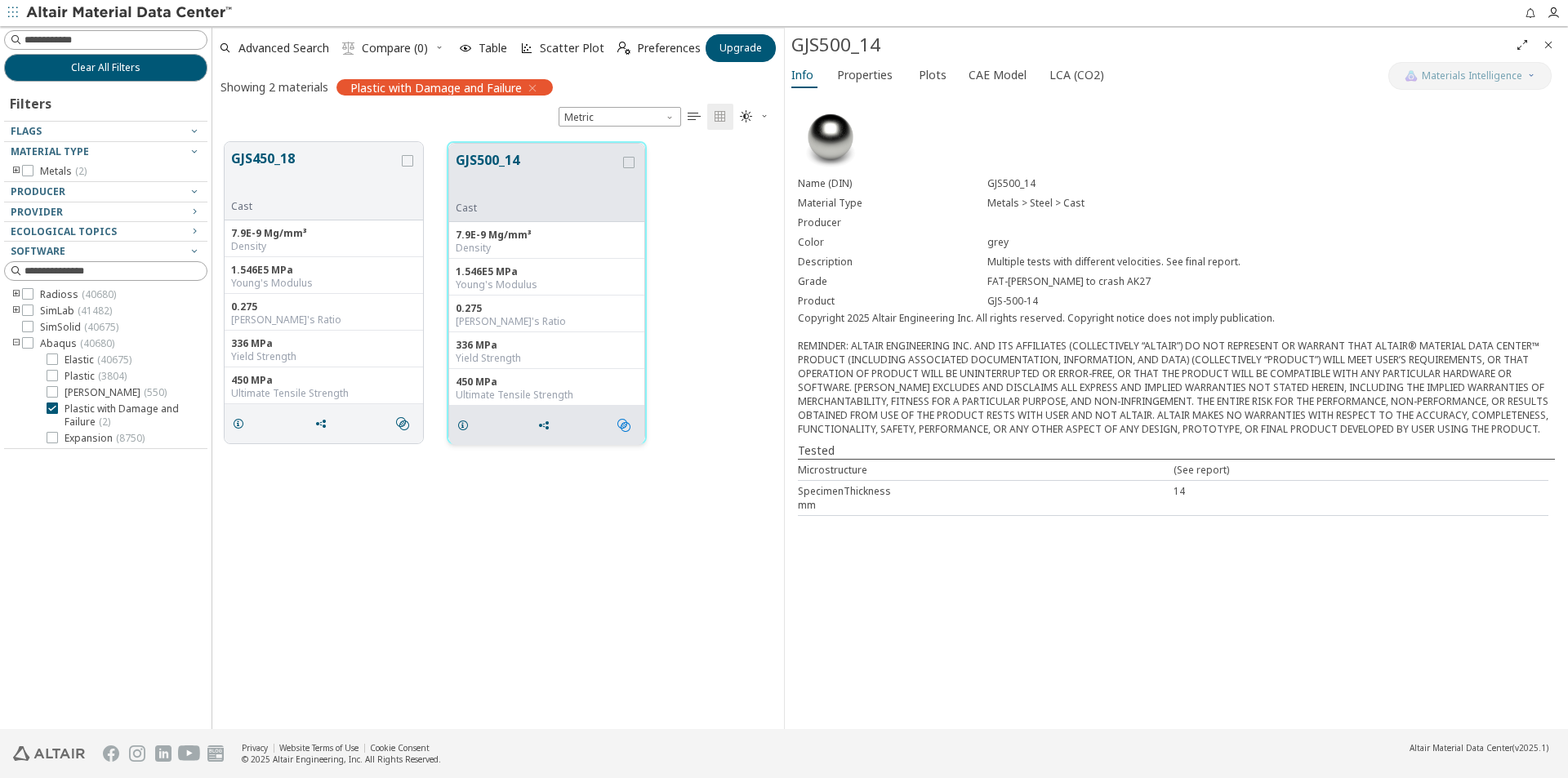
click at [627, 427] on icon "" at bounding box center [623, 425] width 13 height 13
click at [699, 421] on div "GJS450_18 Cast 7.9E-9 Mg/mm³ Density 1.546E5 MPa Young's Modulus 0.275 Poisson'…" at bounding box center [497, 292] width 572 height 326
click at [52, 378] on icon at bounding box center [52, 376] width 12 height 12
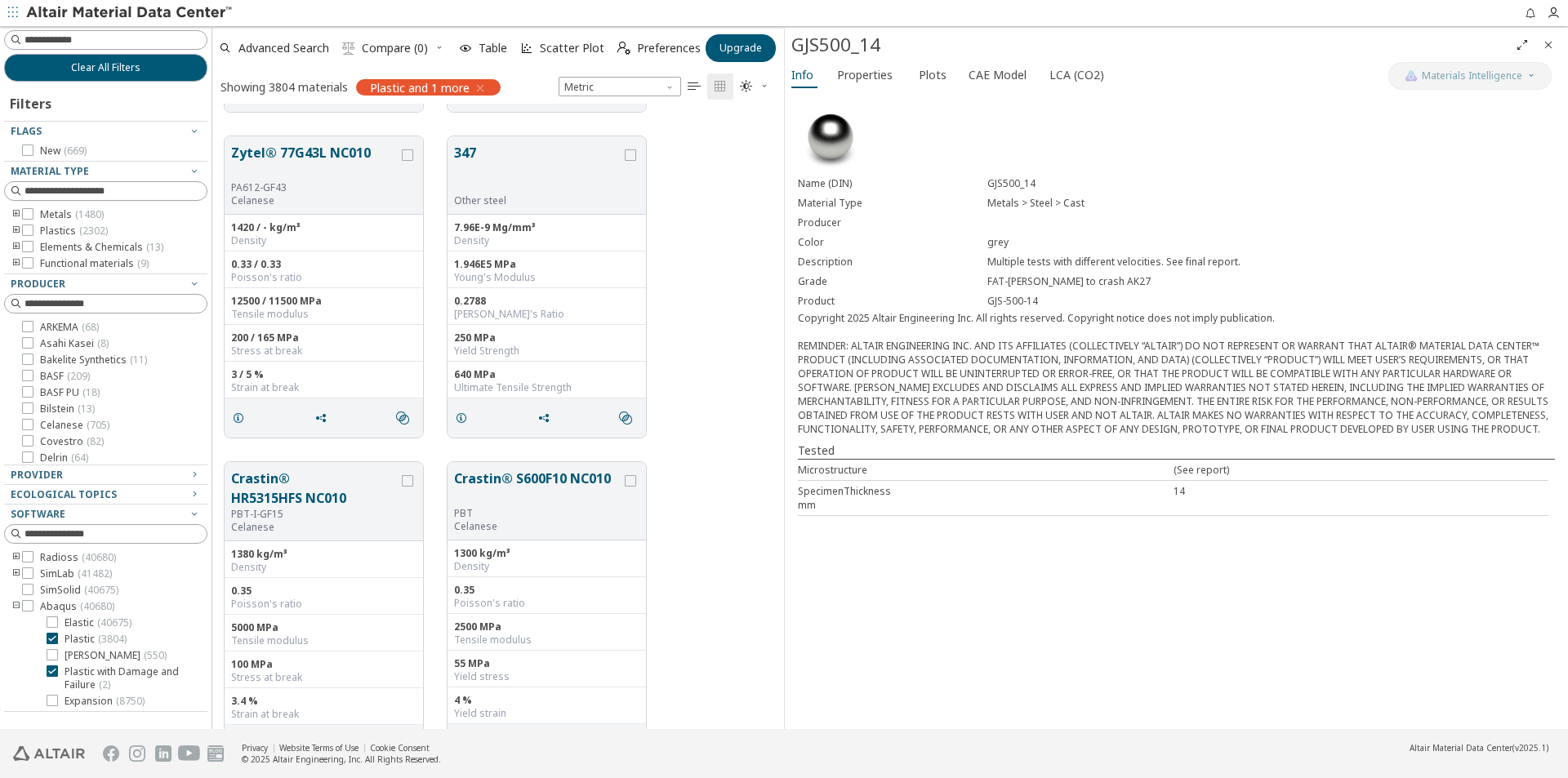
scroll to position [17145, 0]
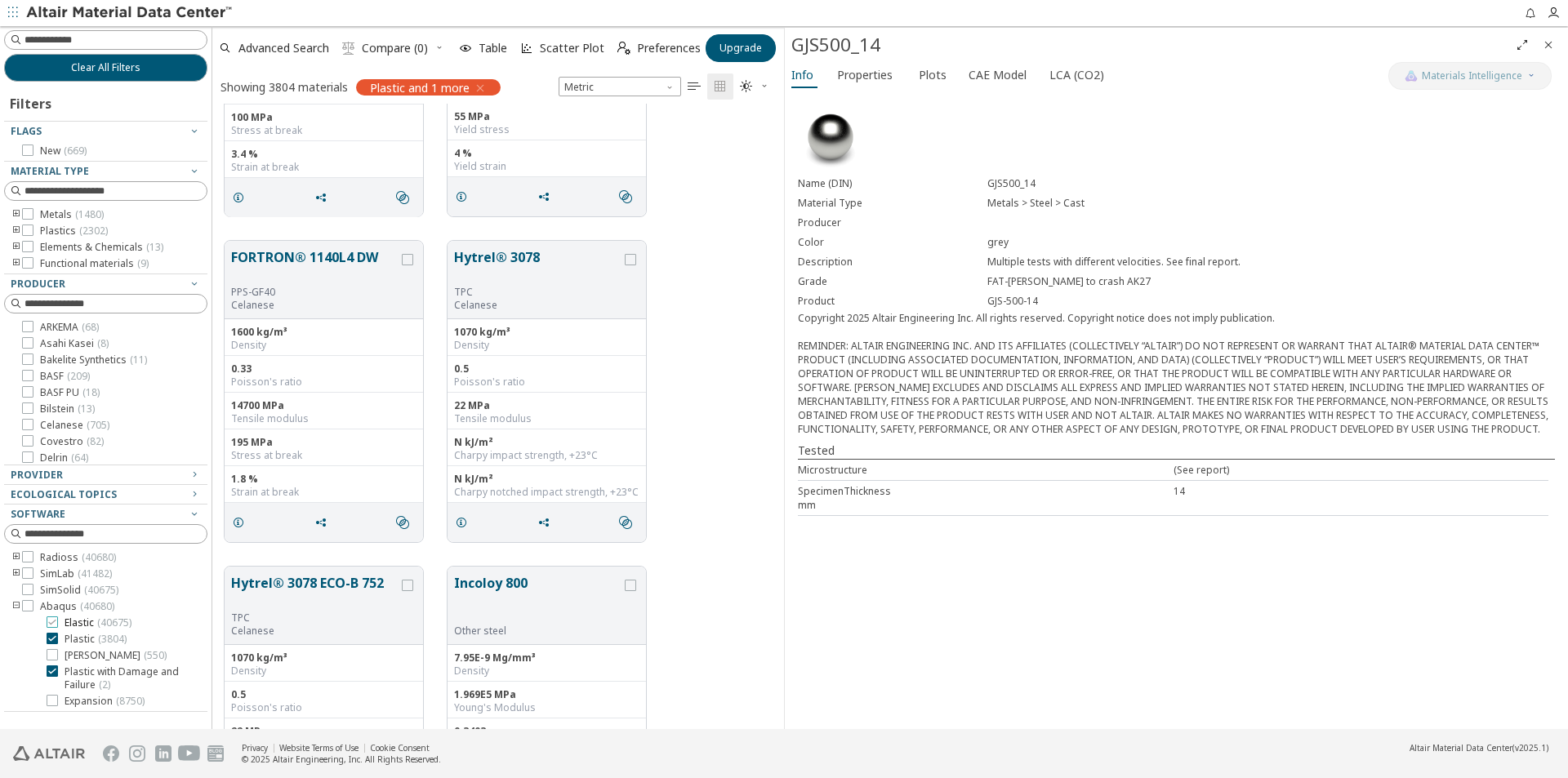
click at [56, 628] on label "Elastic ( 40675 )" at bounding box center [89, 622] width 85 height 13
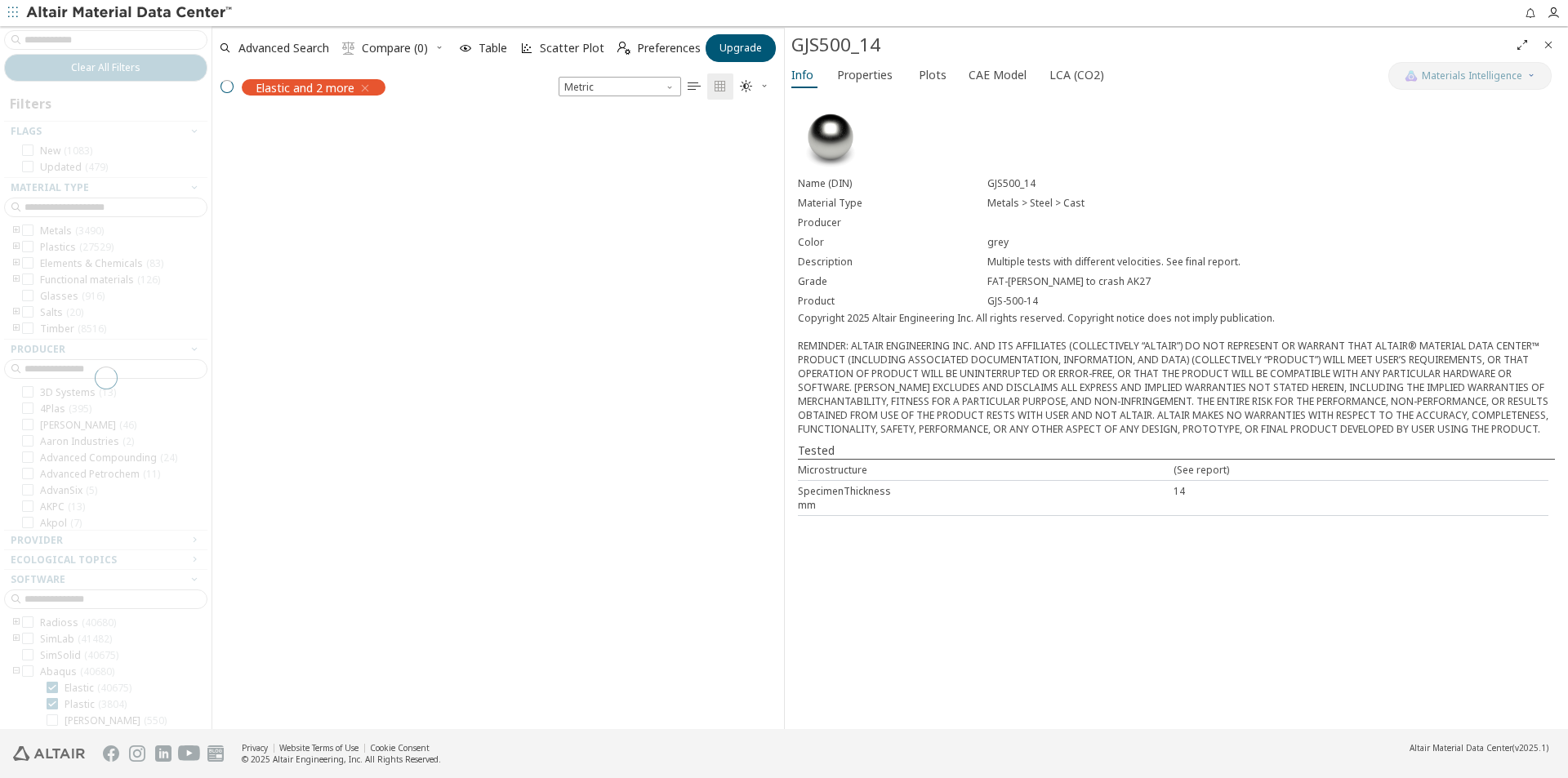
scroll to position [160, 0]
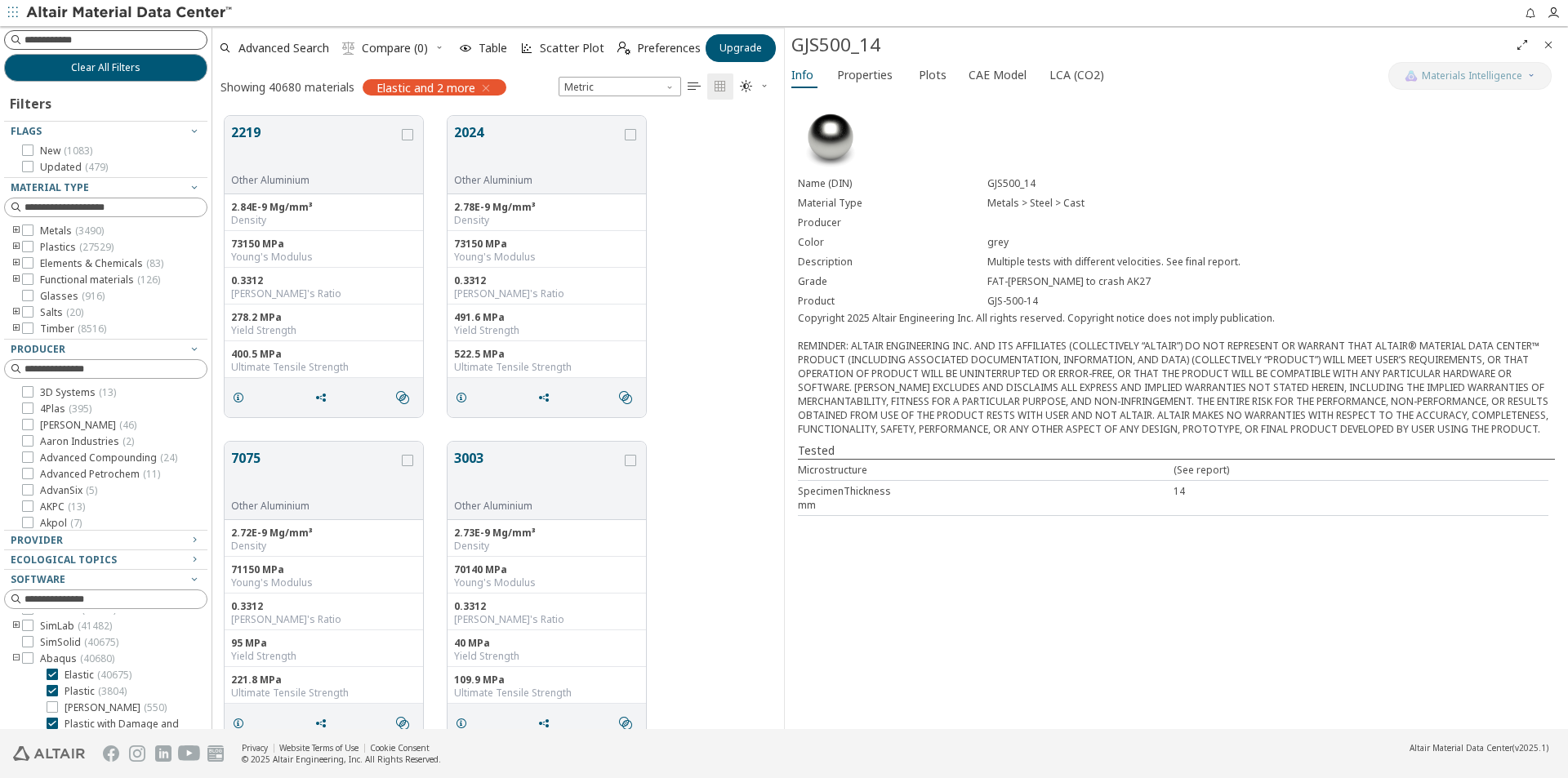
click at [39, 32] on input at bounding box center [115, 40] width 182 height 16
type input "*****"
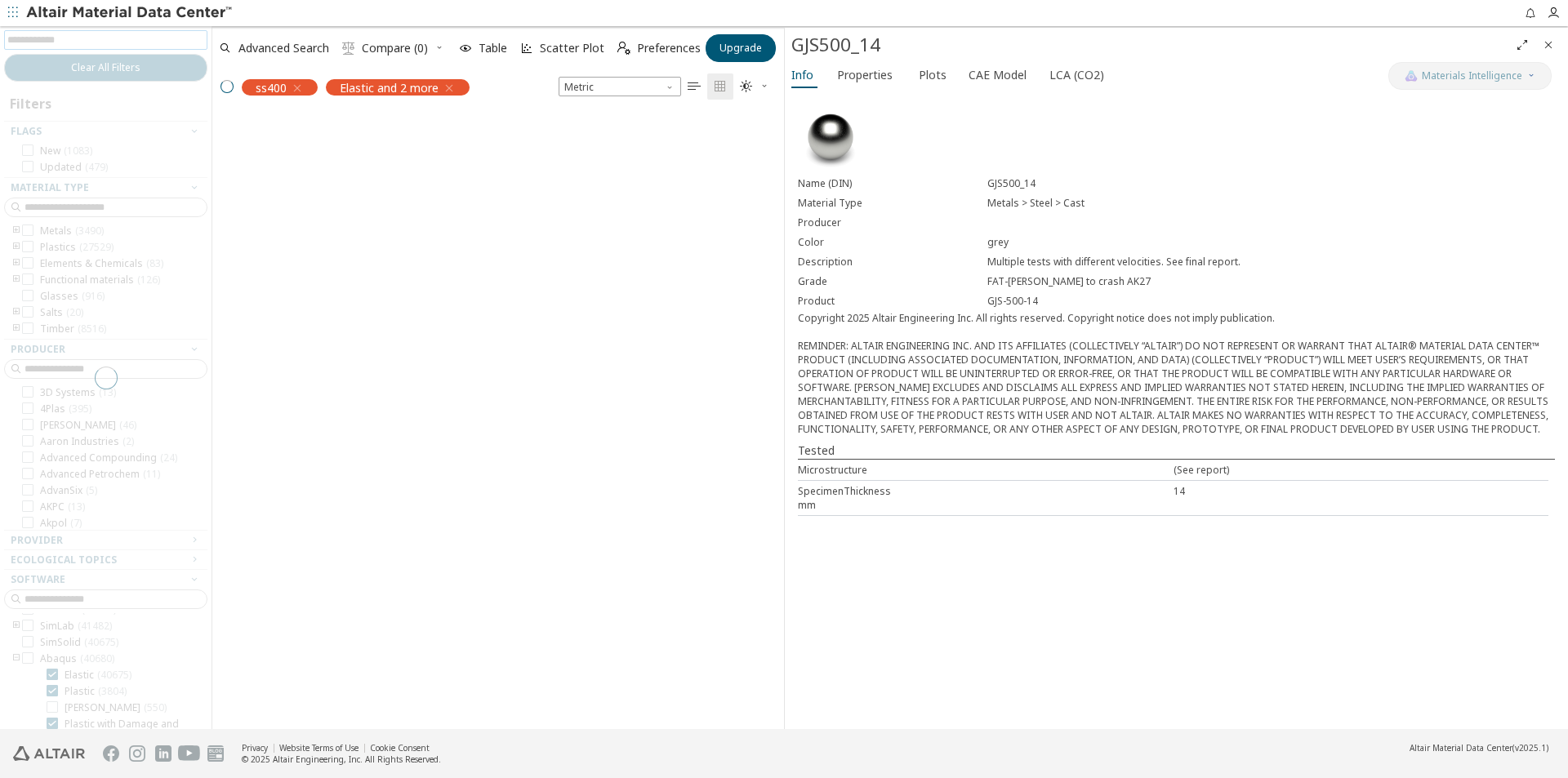
scroll to position [33, 0]
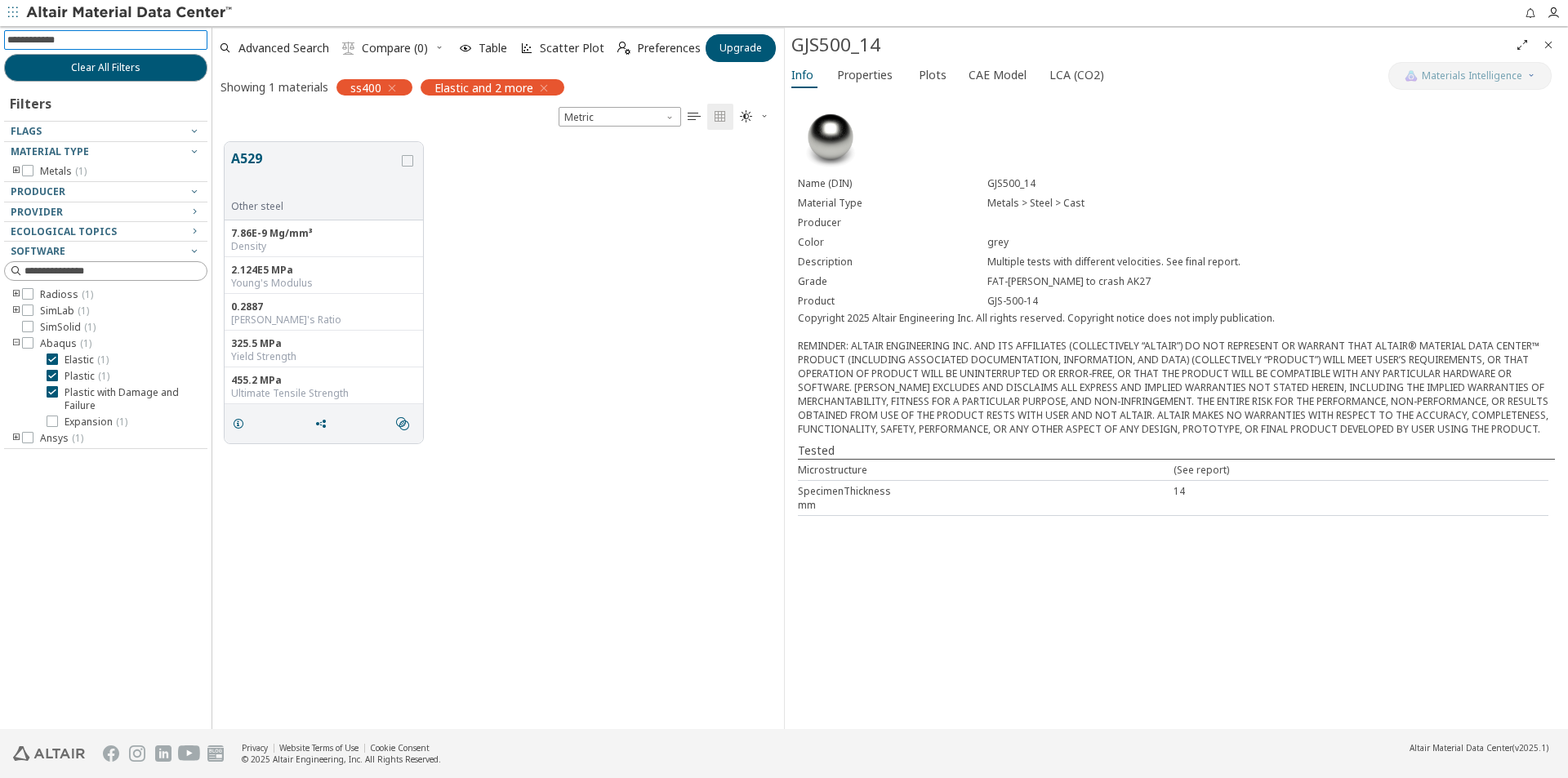
click at [541, 298] on div "A529 Other steel 7.86E-9 Mg/mm³ Density 2.124E5 MPa Young's Modulus 0.2887 Pois…" at bounding box center [497, 292] width 572 height 326
click at [505, 427] on div "A529 Other steel 7.86E-9 Mg/mm³ Density 2.124E5 MPa Young's Modulus 0.2887 Pois…" at bounding box center [497, 292] width 572 height 326
click at [156, 13] on img at bounding box center [130, 13] width 208 height 16
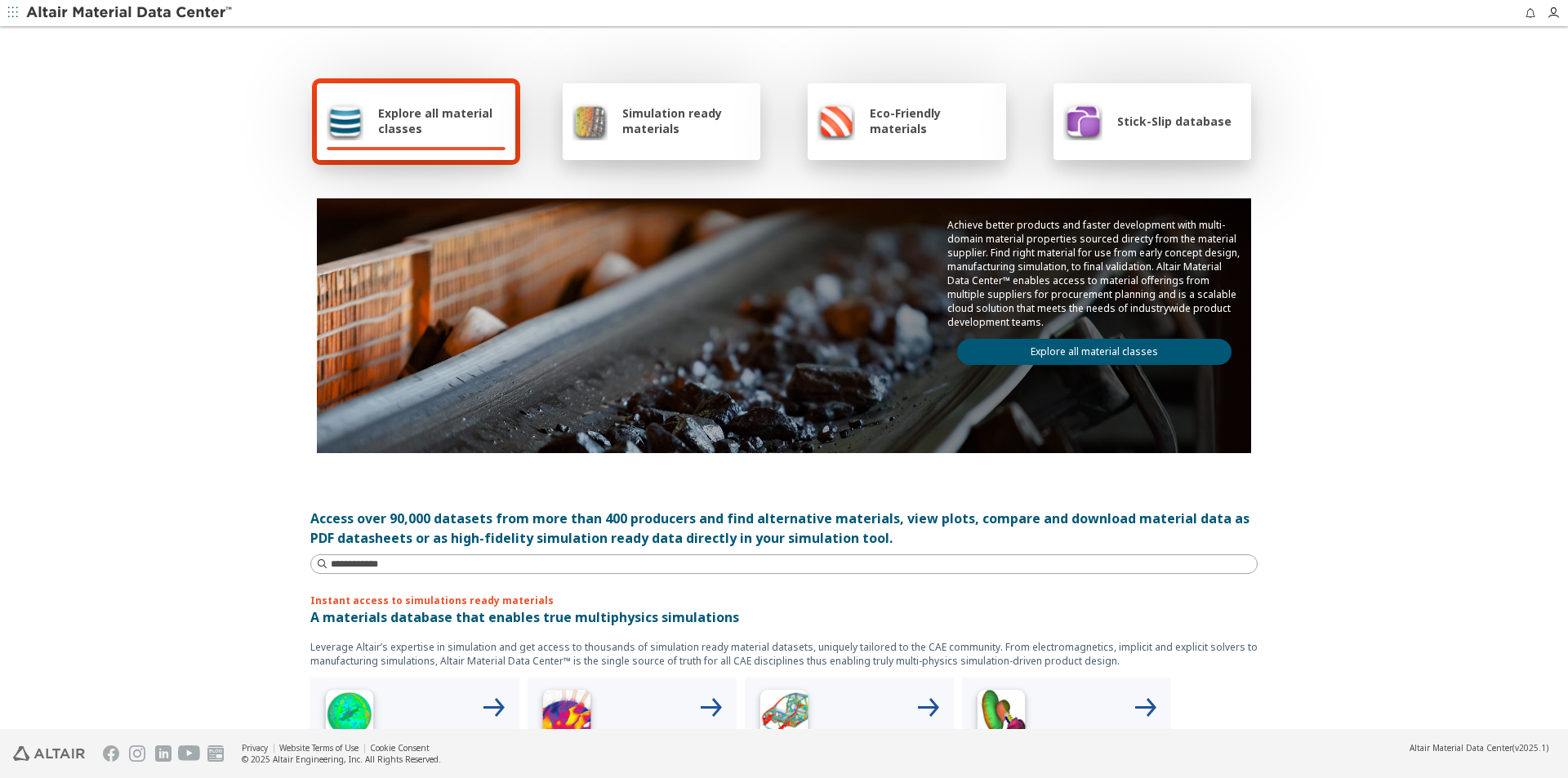
drag, startPoint x: 1536, startPoint y: 1, endPoint x: 157, endPoint y: 510, distance: 1469.9
click at [157, 510] on div "Explore all material classes Simulation ready materials Eco-Friendly materials …" at bounding box center [784, 379] width 1568 height 701
